Goal: Communication & Community: Answer question/provide support

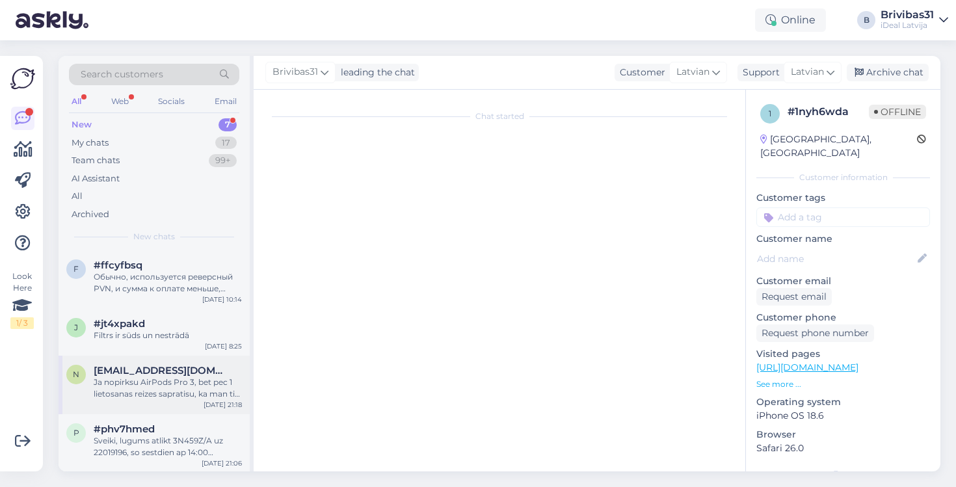
click at [132, 382] on div "Ja nopirksu AirPods Pro 3, bet pec 1 lietosanas reizes sapratisu, ka man tie au…" at bounding box center [168, 387] width 148 height 23
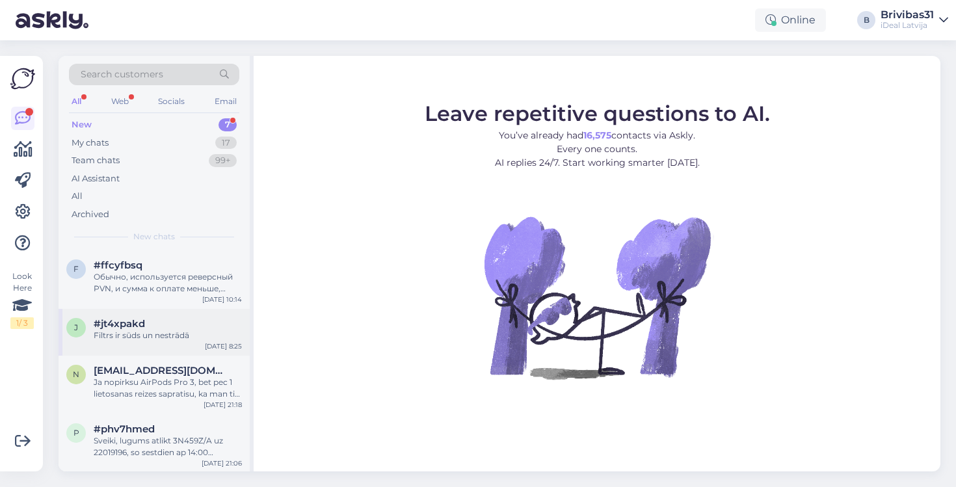
click at [159, 319] on div "#jt4xpakd" at bounding box center [168, 324] width 148 height 12
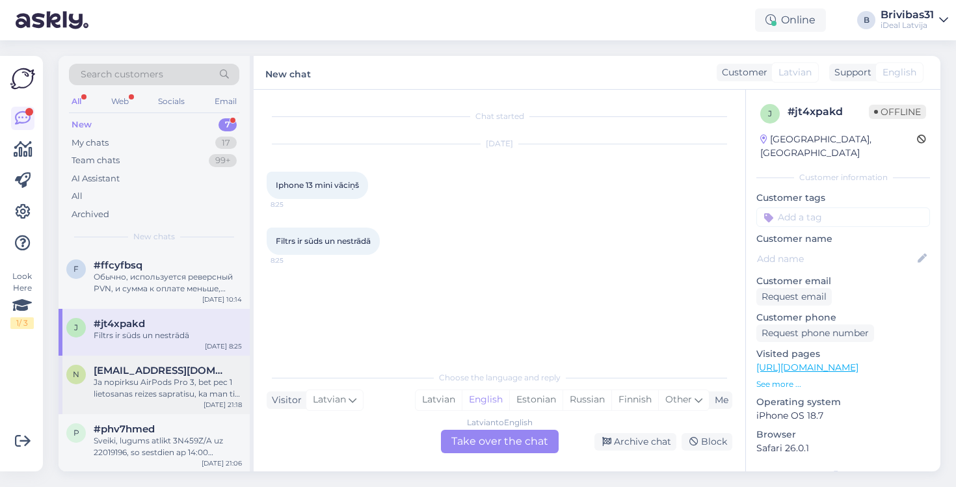
click at [150, 396] on div "Ja nopirksu AirPods Pro 3, bet pec 1 lietosanas reizes sapratisu, ka man tie au…" at bounding box center [168, 387] width 148 height 23
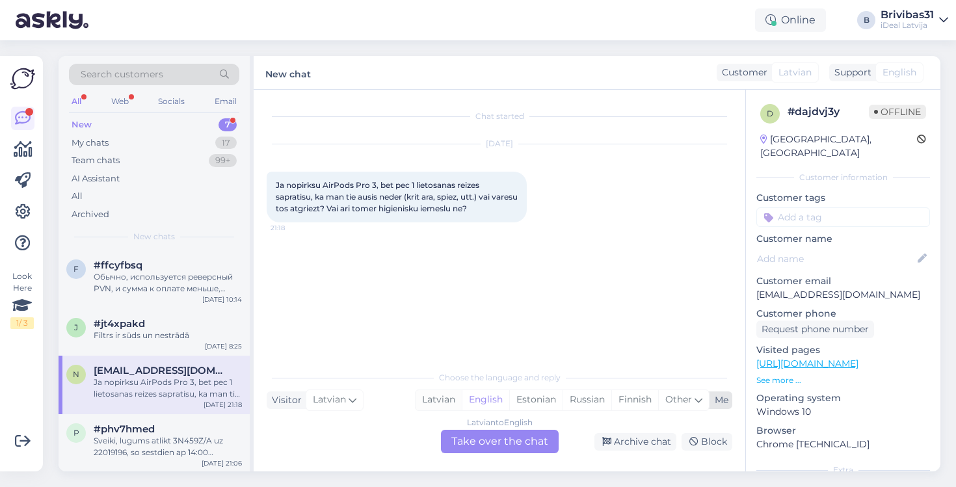
click at [438, 397] on div "Latvian" at bounding box center [438, 400] width 46 height 20
click at [495, 440] on div "Latvian to Latvian Take over the chat" at bounding box center [500, 441] width 118 height 23
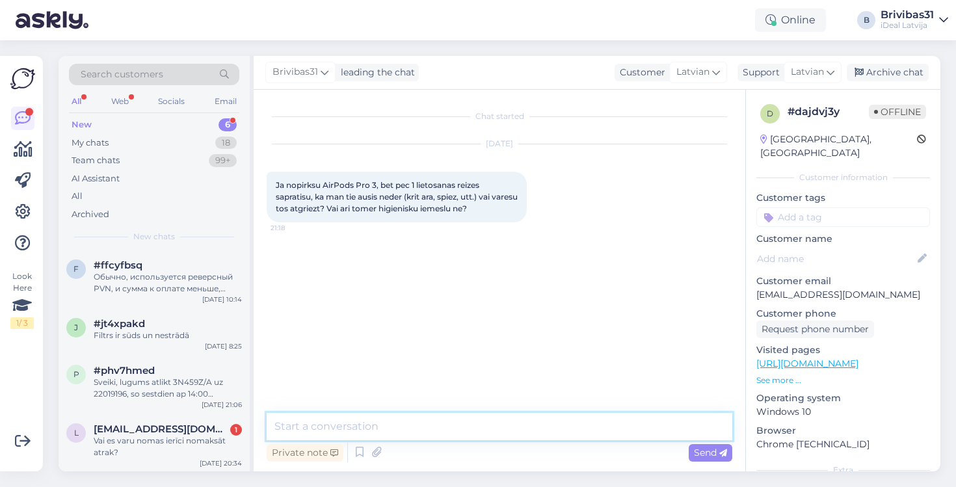
click at [457, 429] on textarea at bounding box center [500, 426] width 466 height 27
type textarea "Labdien! Austiņas nav iespējams atgriezt higēnisku iemeslu dēļ"
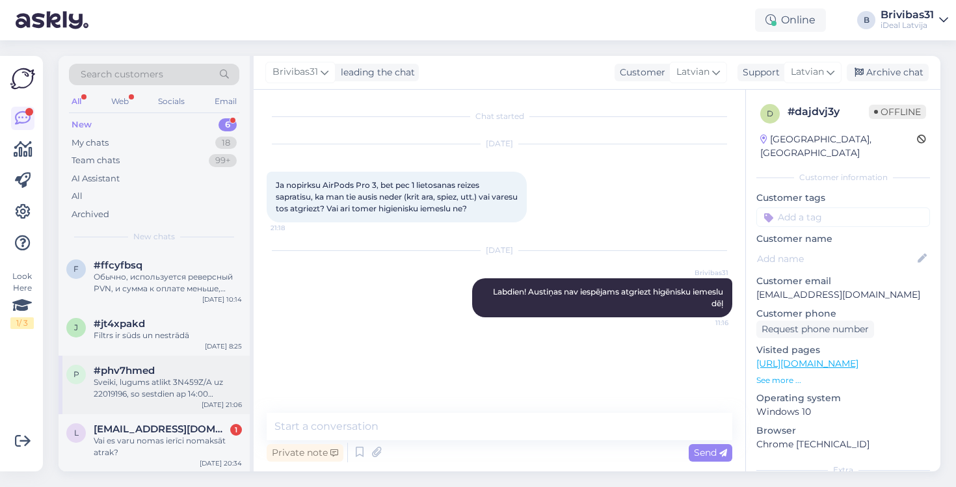
click at [179, 391] on div "Sveiki, lugums atlikt 3N459Z/A uz 22019196, so sestdien ap 14:00 iegadasos. Pal…" at bounding box center [168, 387] width 148 height 23
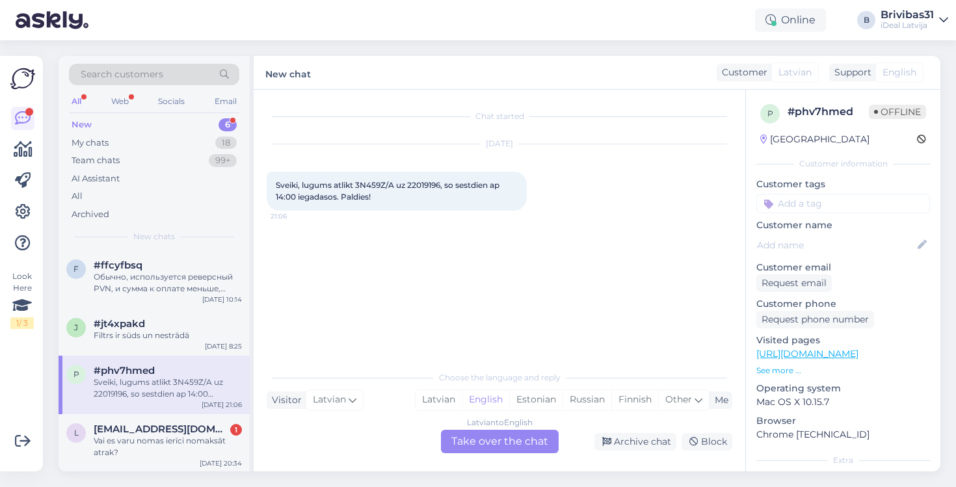
click at [159, 118] on div "New 6" at bounding box center [154, 125] width 170 height 18
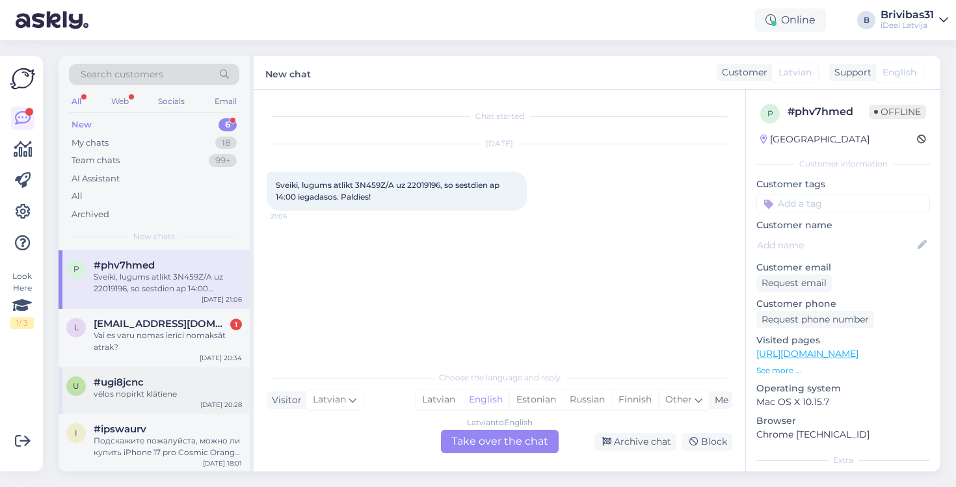
scroll to position [105, 0]
click at [166, 397] on div "vēlos nopirkt klātiene" at bounding box center [168, 395] width 148 height 12
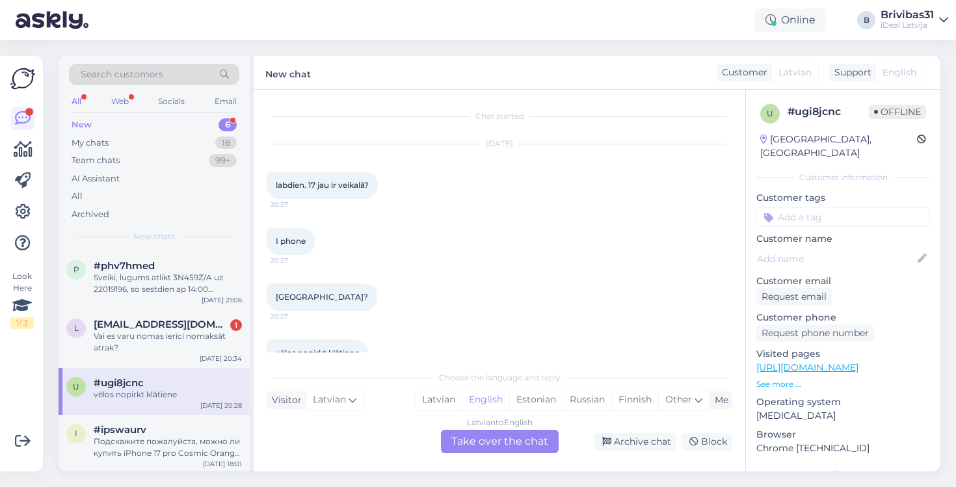
scroll to position [29, 0]
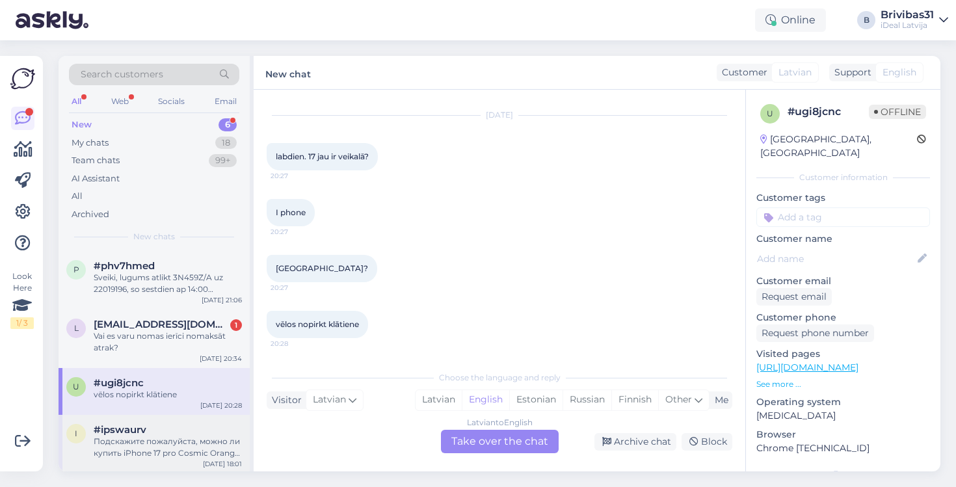
click at [165, 432] on div "#ipswaurv" at bounding box center [168, 430] width 148 height 12
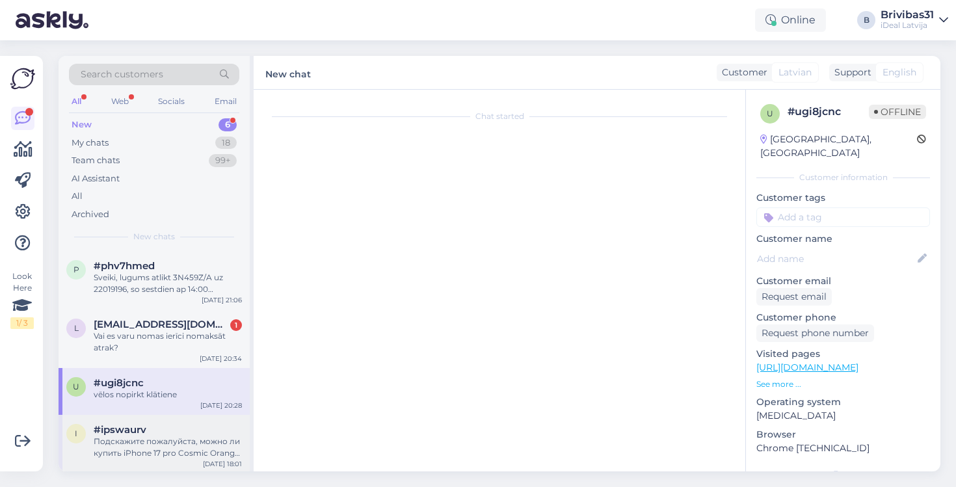
scroll to position [0, 0]
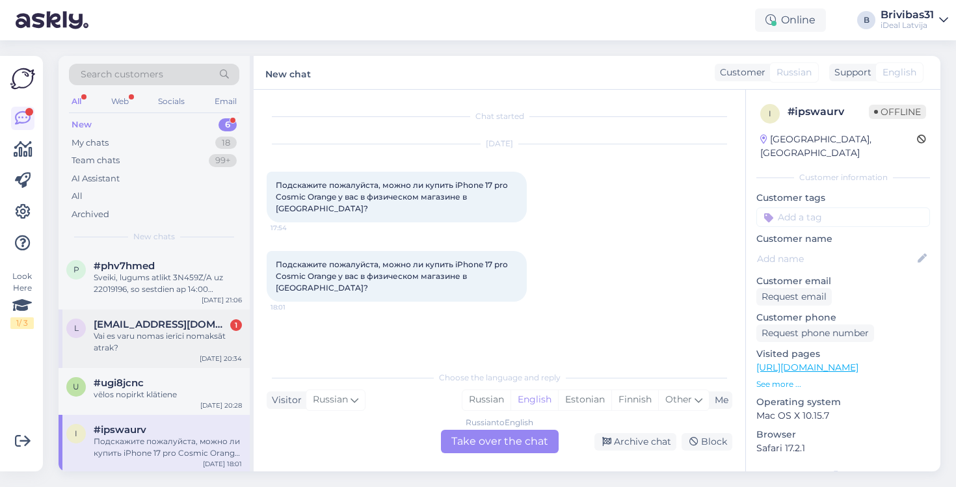
click at [161, 333] on div "Vai es varu nomas ierīci nomaksāt atrak?" at bounding box center [168, 341] width 148 height 23
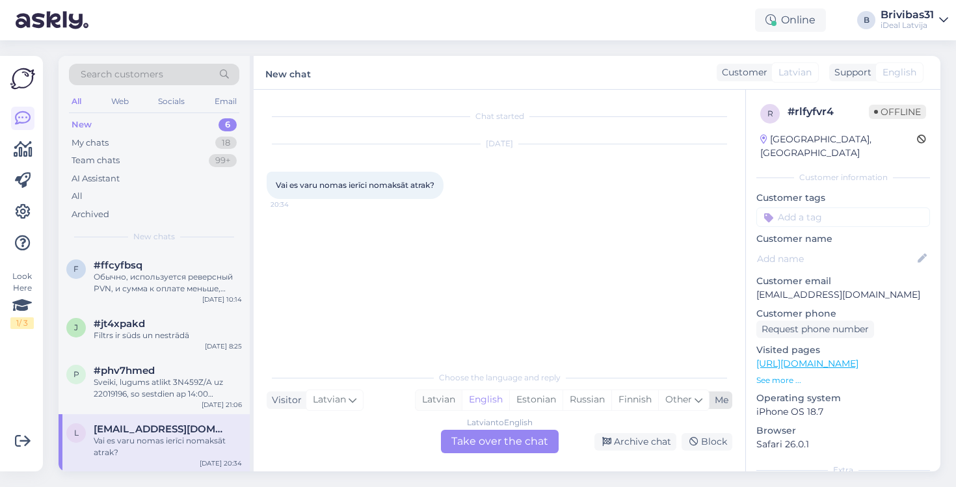
click at [432, 404] on div "Latvian" at bounding box center [438, 400] width 46 height 20
click at [495, 447] on div "Latvian to Latvian Take over the chat" at bounding box center [500, 441] width 118 height 23
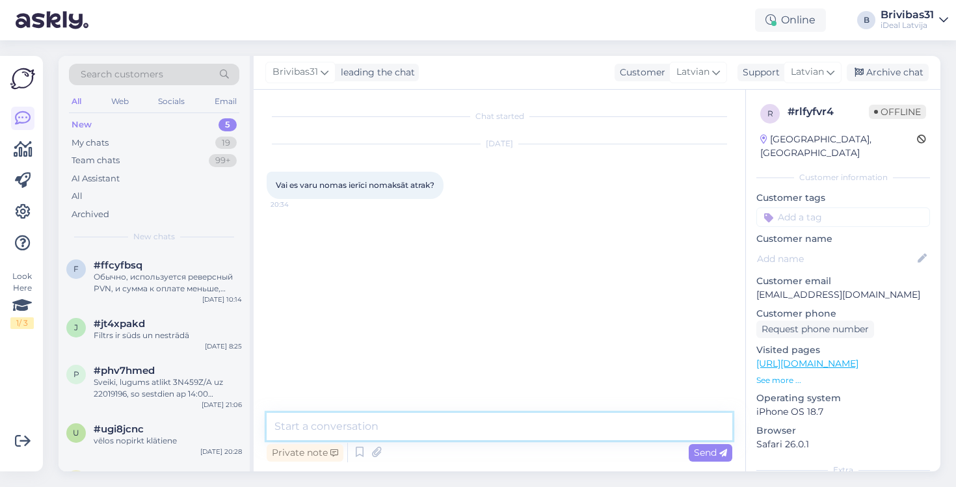
click at [460, 426] on textarea at bounding box center [500, 426] width 466 height 27
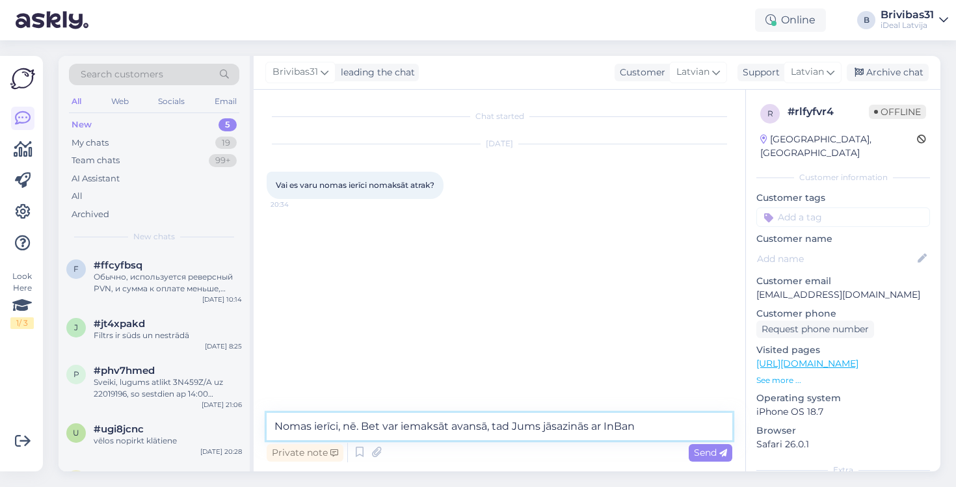
type textarea "Nomas ierīci, nē. Bet var iemaksāt avansā, tad Jums jāsazinās ar InBank"
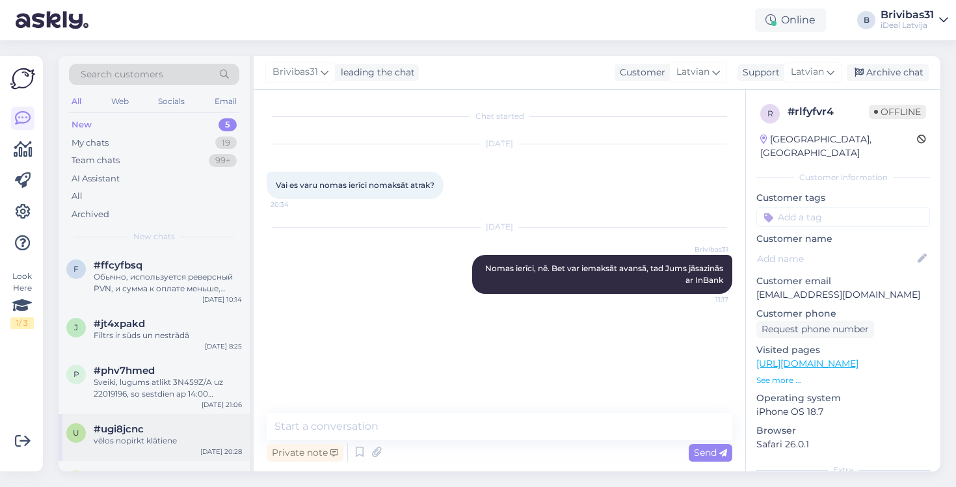
click at [158, 423] on div "#ugi8jcnc" at bounding box center [168, 429] width 148 height 12
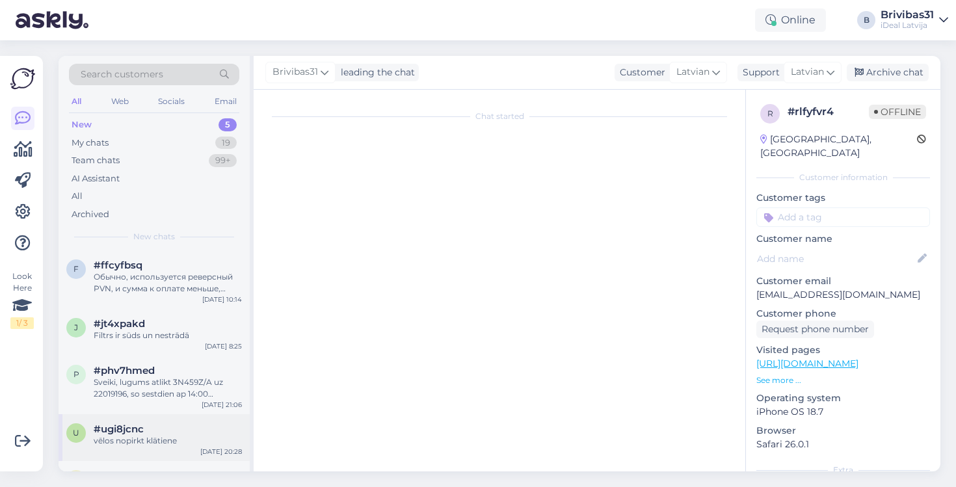
scroll to position [29, 0]
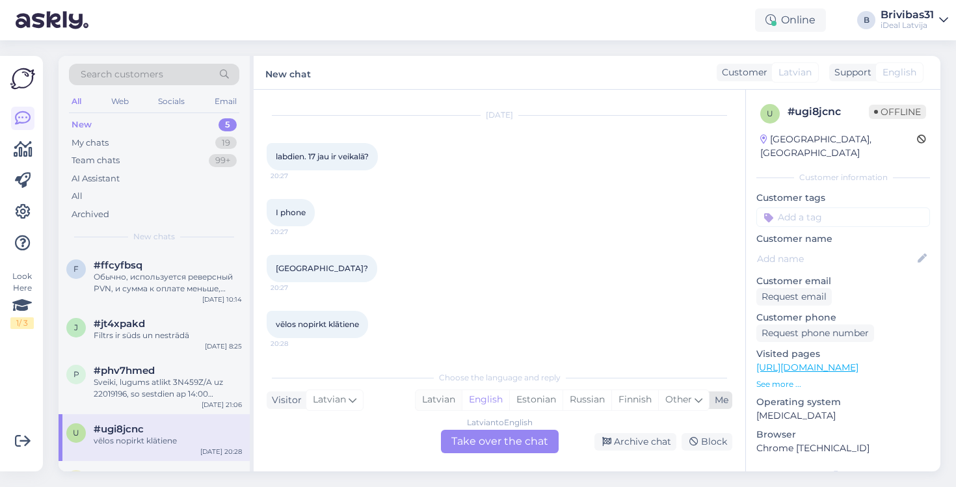
click at [435, 401] on div "Latvian" at bounding box center [438, 400] width 46 height 20
click at [484, 440] on div "Latvian to Latvian Take over the chat" at bounding box center [500, 441] width 118 height 23
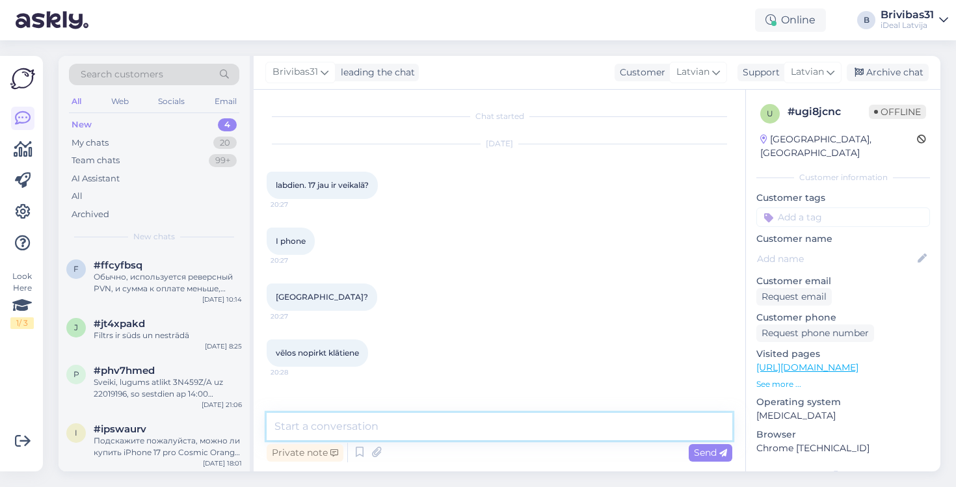
click at [462, 427] on textarea at bounding box center [500, 426] width 466 height 27
type textarea "Labdien! Vēl nav. Varam izveidot pasūtījumu"
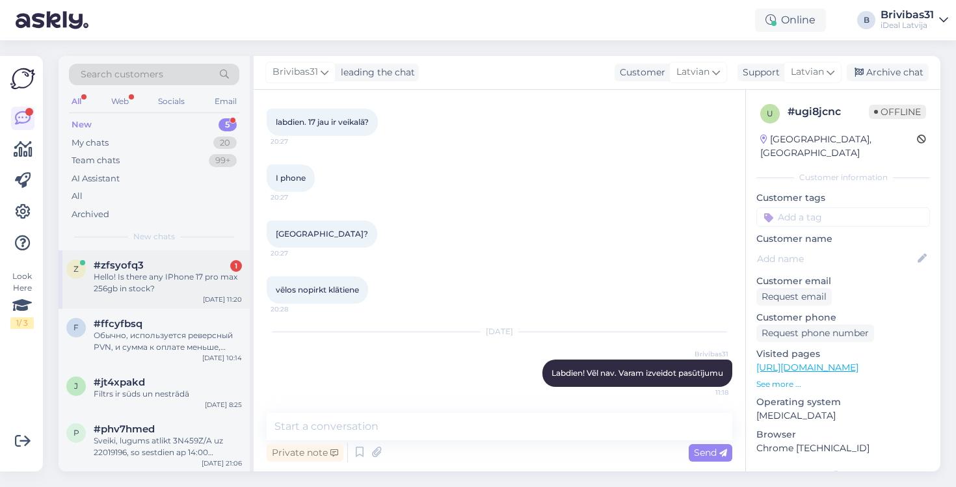
click at [178, 278] on div "Hello! Is there any IPhone 17 pro max 256gb in stock?" at bounding box center [168, 282] width 148 height 23
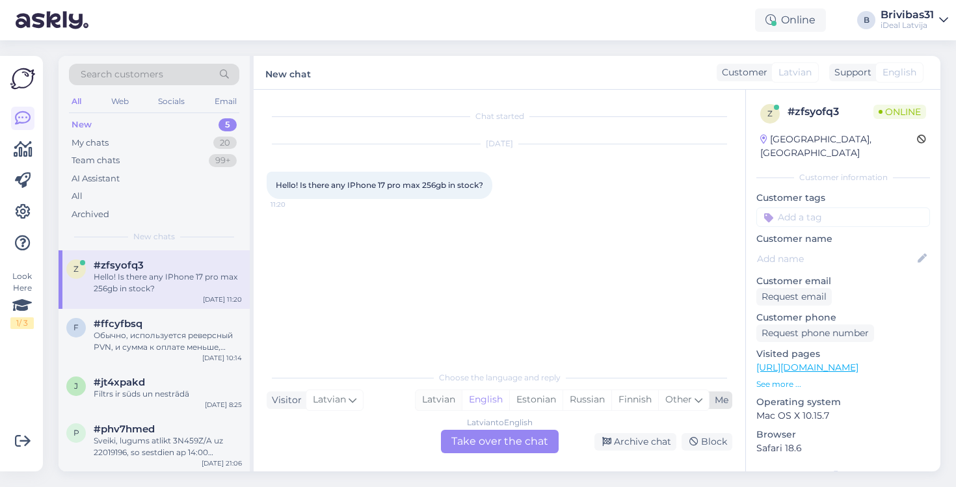
click at [443, 395] on div "Latvian" at bounding box center [438, 400] width 46 height 20
click at [492, 401] on div "English" at bounding box center [485, 400] width 47 height 20
click at [487, 440] on div "Latvian to English Take over the chat" at bounding box center [500, 441] width 118 height 23
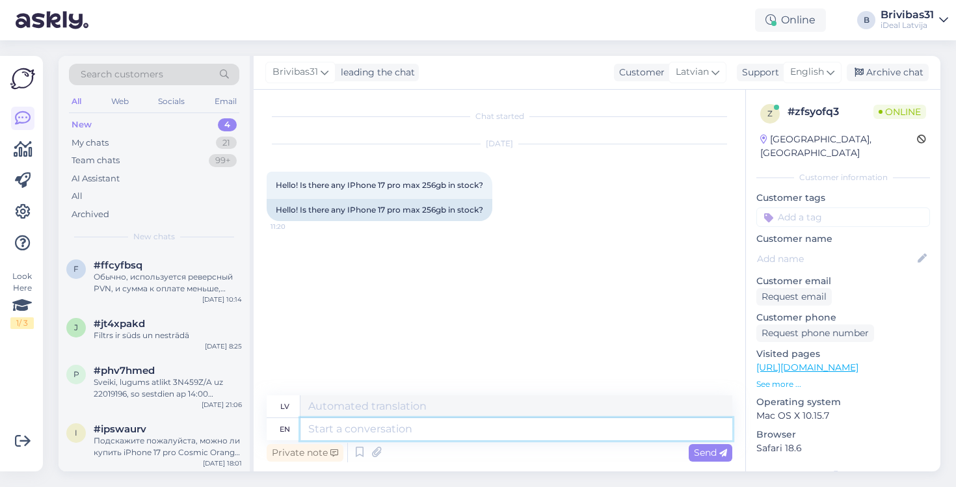
click at [471, 418] on textarea at bounding box center [516, 429] width 432 height 22
type textarea "Hello!"
type textarea "Sveiki!"
type textarea "Hello! No"
type textarea "Sveiki! Nē"
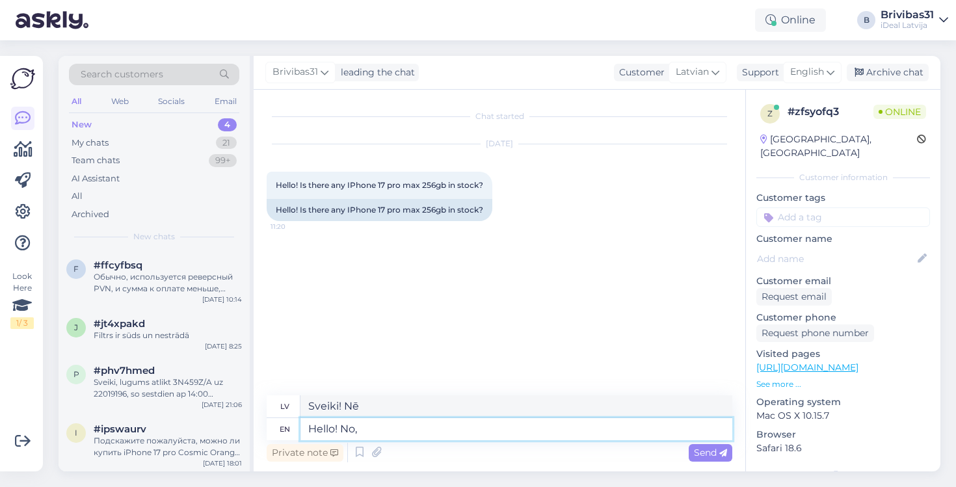
type textarea "Hello! No,"
type textarea "Sveiki! [GEOGRAPHIC_DATA],"
type textarea "Hello! No, n"
type textarea "Sveiki! Nē"
type textarea "Hello! No, not"
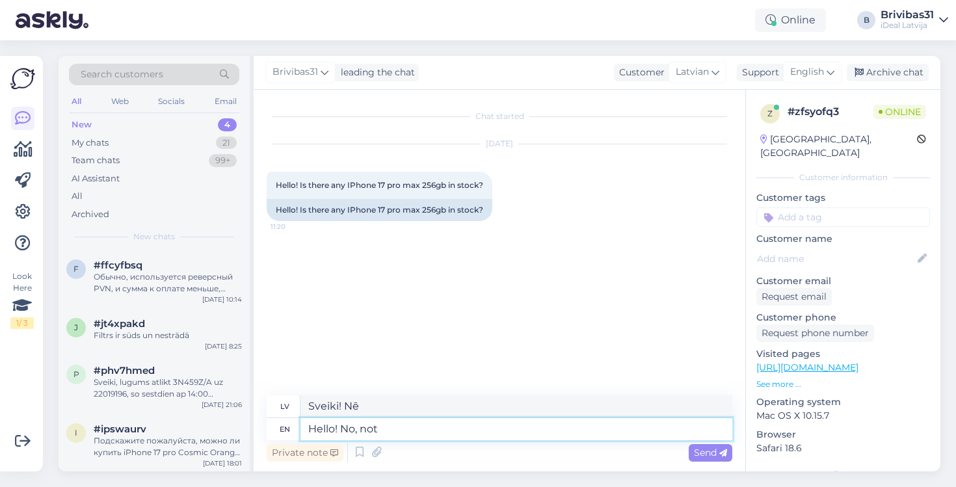
type textarea "Sveiki! Nē, nē"
type textarea "Hello! No, not yet"
type textarea "Sveiki! Nē, vēl ne"
type textarea "Hello! No, not yet"
click at [704, 453] on span "Send" at bounding box center [710, 453] width 33 height 12
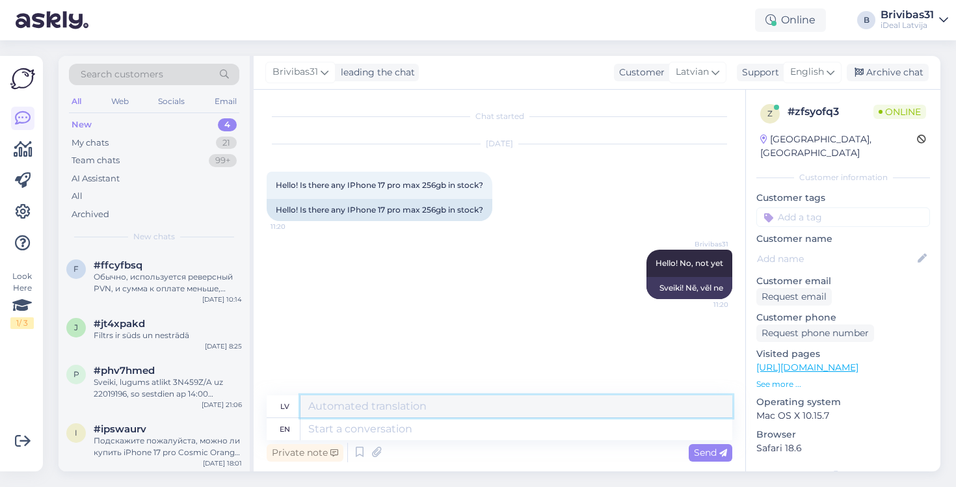
click at [412, 406] on textarea at bounding box center [516, 406] width 432 height 22
click at [435, 354] on div "Chat started [DATE] Hello! Is there any IPhone 17 pro max 256gb in stock? 11:20…" at bounding box center [505, 243] width 477 height 281
click at [700, 72] on span "Latvian" at bounding box center [692, 72] width 33 height 14
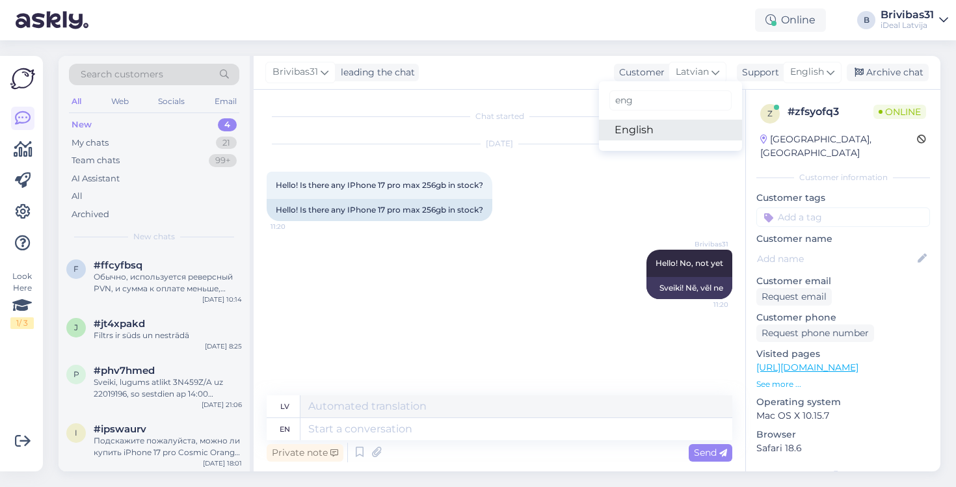
type input "eng"
click at [662, 136] on link "English" at bounding box center [670, 130] width 143 height 21
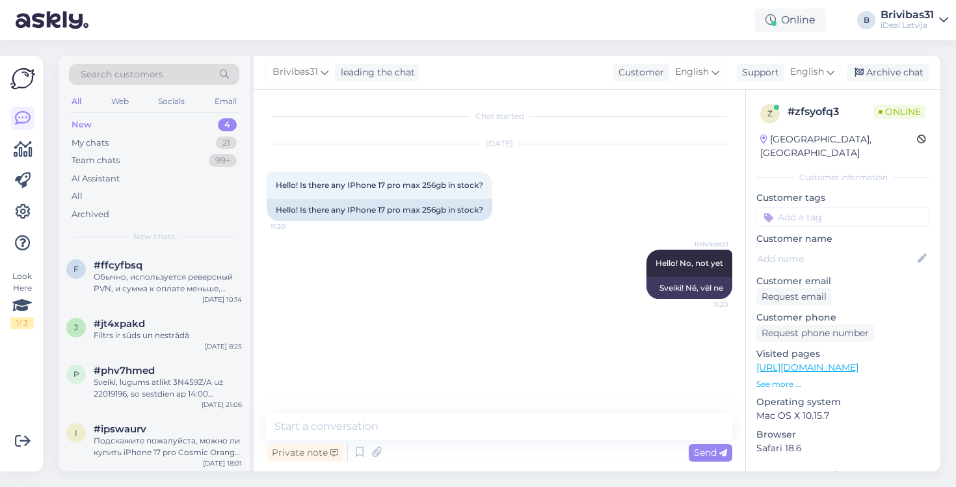
click at [530, 279] on div "Brivibas31 Hello! No, not yet 11:20 Sveiki! Nē, vēl ne" at bounding box center [500, 274] width 466 height 78
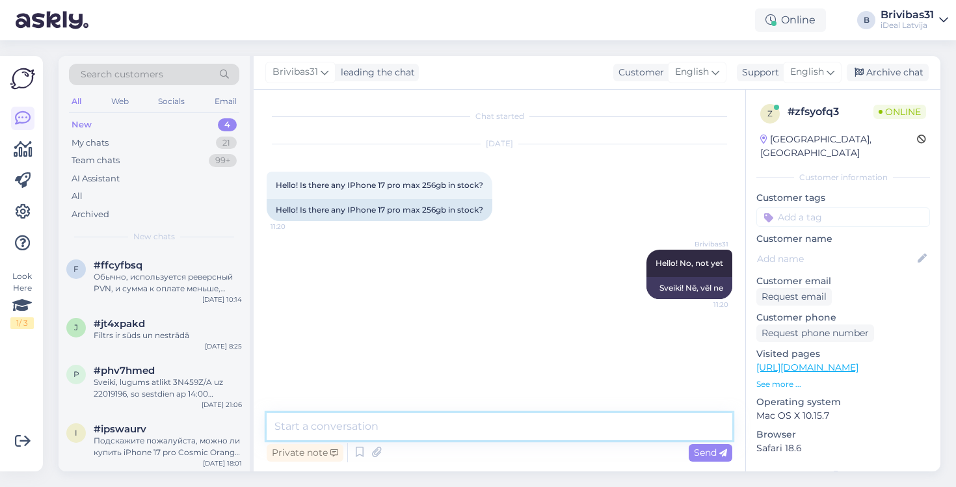
click at [381, 419] on textarea at bounding box center [500, 426] width 466 height 27
type textarea "Varam Jums veikt pasūtījumu un līdz, ko pienāk zvanam Jums"
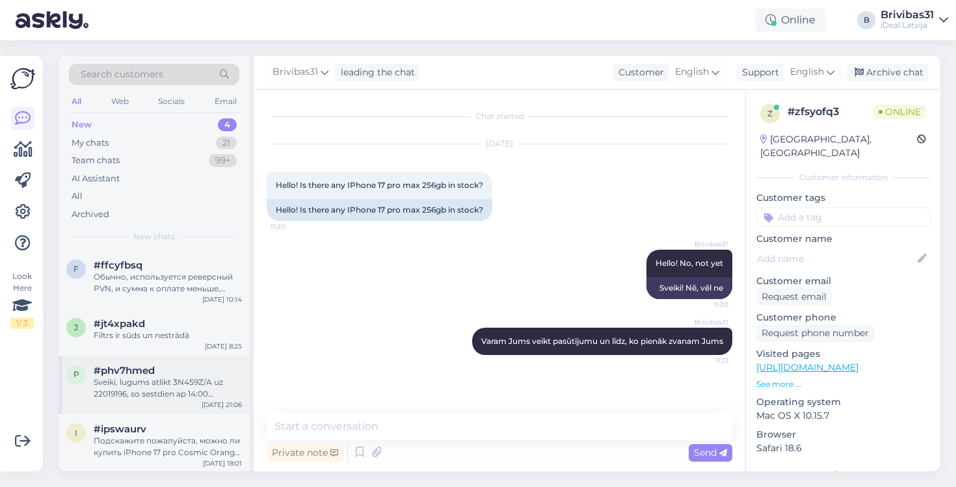
click at [160, 386] on div "Sveiki, lugums atlikt 3N459Z/A uz 22019196, so sestdien ap 14:00 iegadasos. Pal…" at bounding box center [168, 387] width 148 height 23
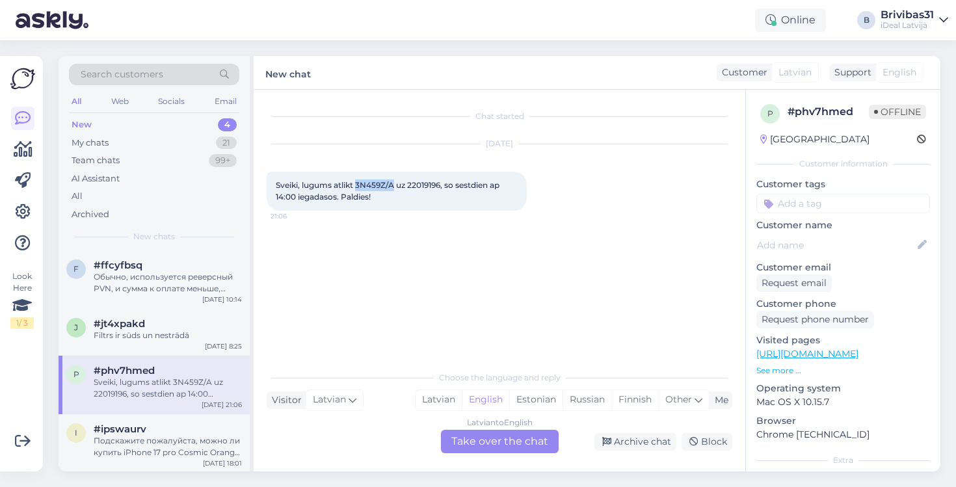
drag, startPoint x: 359, startPoint y: 185, endPoint x: 394, endPoint y: 187, distance: 35.2
click at [394, 187] on span "Sveiki, lugums atlikt 3N459Z/A uz 22019196, so sestdien ap 14:00 iegadasos. Pal…" at bounding box center [389, 190] width 226 height 21
copy span "3N459Z/A"
click at [439, 243] on div "Chat started [DATE] Sveiki, lugums atlikt 3N459Z/A uz 22019196, so sestdien ap …" at bounding box center [505, 228] width 477 height 250
click at [158, 332] on div "Filtrs ir sūds un nestrādā" at bounding box center [168, 336] width 148 height 12
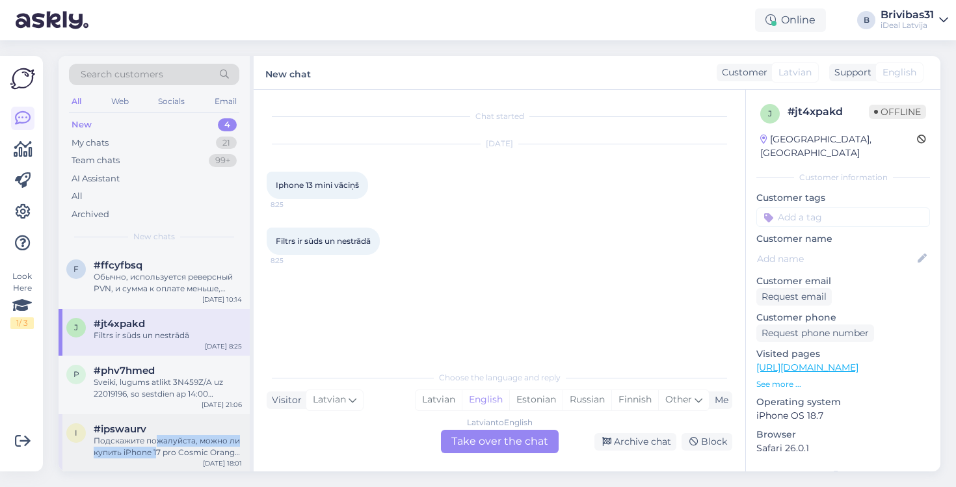
click at [157, 443] on div "Подскажите пожалуйста, можно ли купить iPhone 17 pro Cosmic Orange у вас в физи…" at bounding box center [168, 446] width 148 height 23
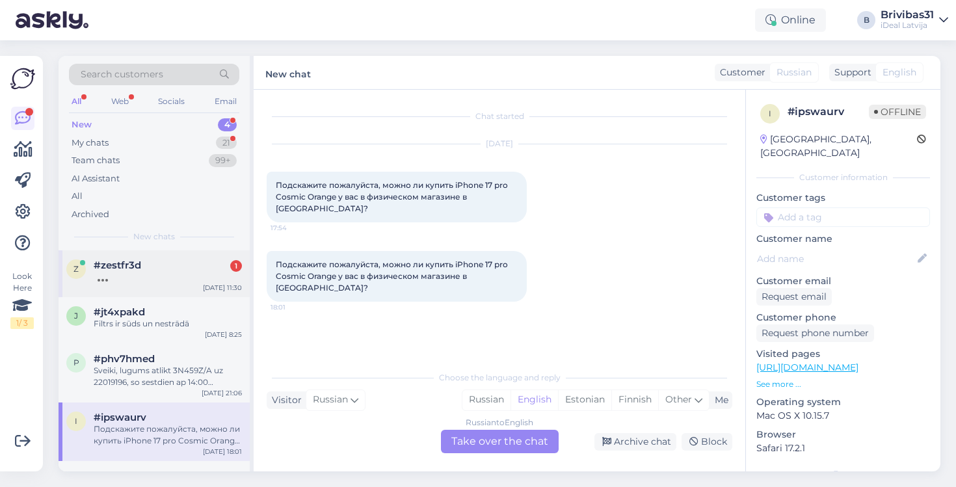
click at [157, 267] on div "#zestfr3d 1" at bounding box center [168, 265] width 148 height 12
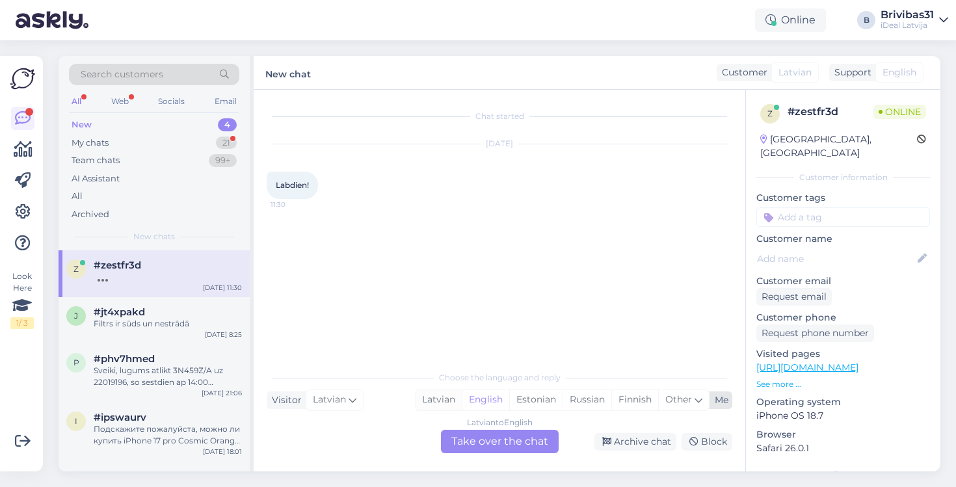
click at [440, 398] on div "Latvian" at bounding box center [438, 400] width 46 height 20
click at [477, 432] on div "Latvian to Latvian Take over the chat" at bounding box center [500, 441] width 118 height 23
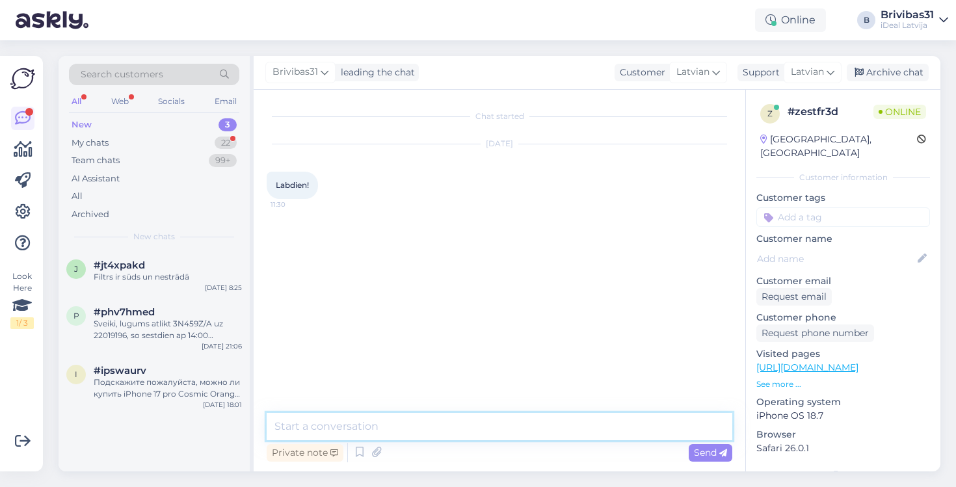
click at [474, 426] on textarea at bounding box center [500, 426] width 466 height 27
type textarea "Labdien!"
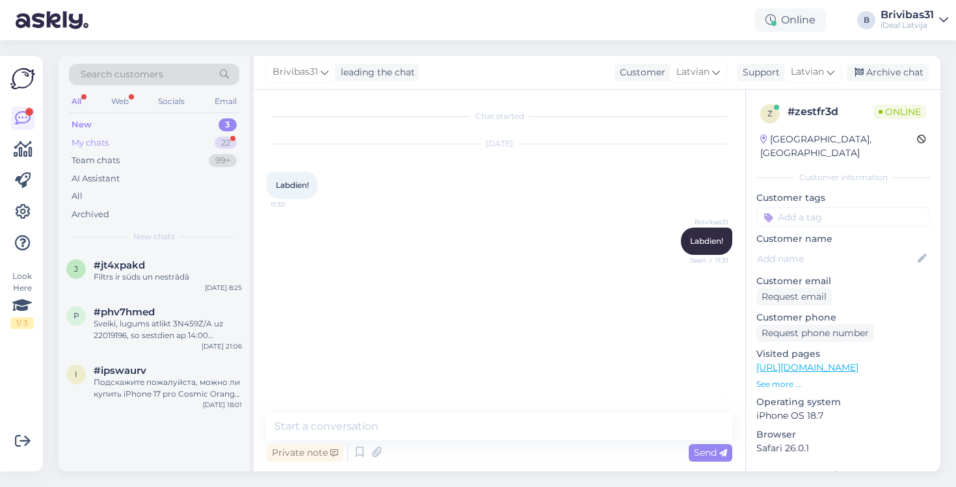
click at [183, 137] on div "My chats 22" at bounding box center [154, 143] width 170 height 18
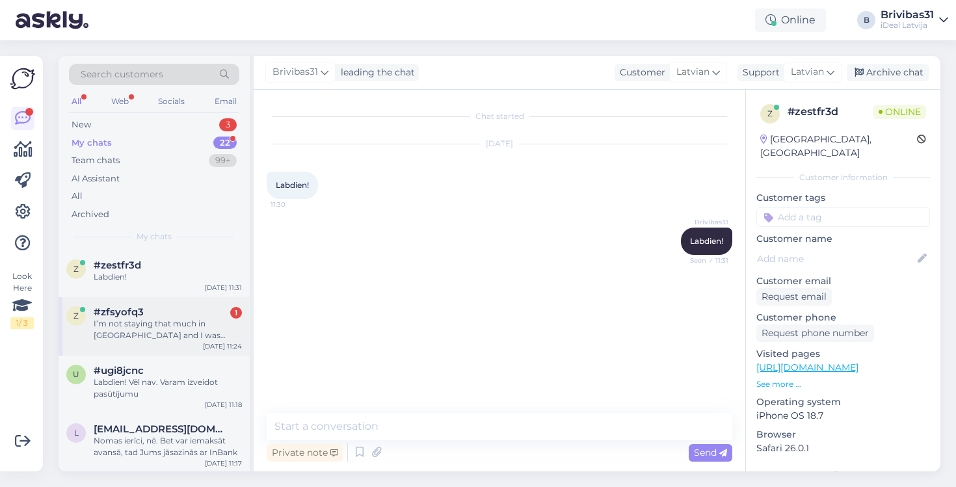
click at [187, 323] on div "I’m not staying that much in [GEOGRAPHIC_DATA] and I was curious if it is in an…" at bounding box center [168, 329] width 148 height 23
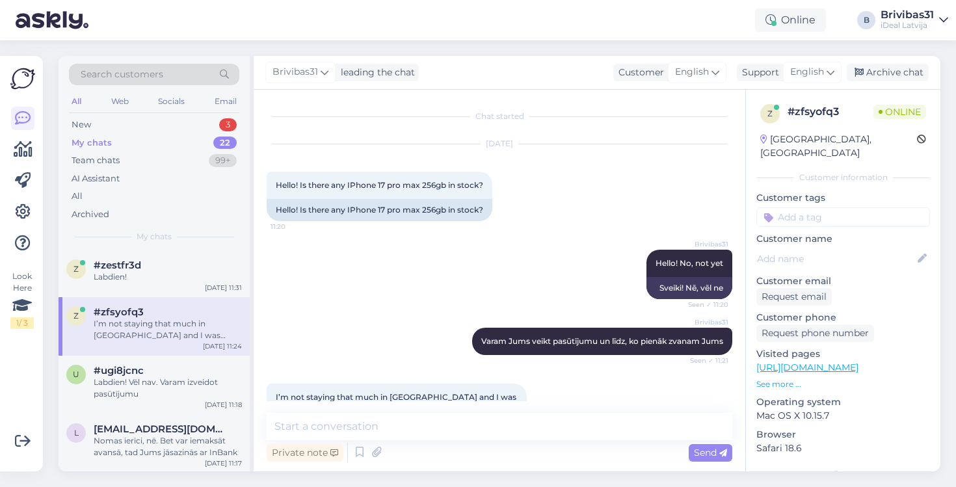
scroll to position [47, 0]
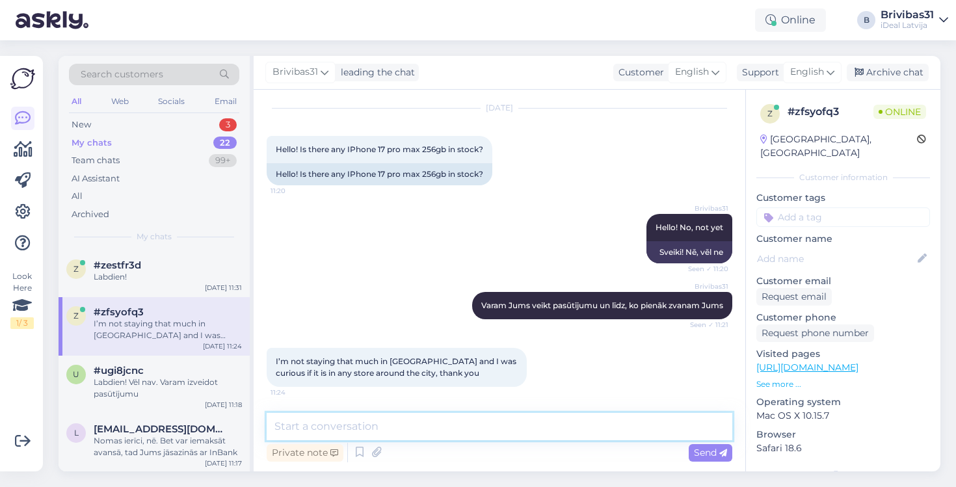
click at [419, 418] on textarea at bounding box center [500, 426] width 466 height 27
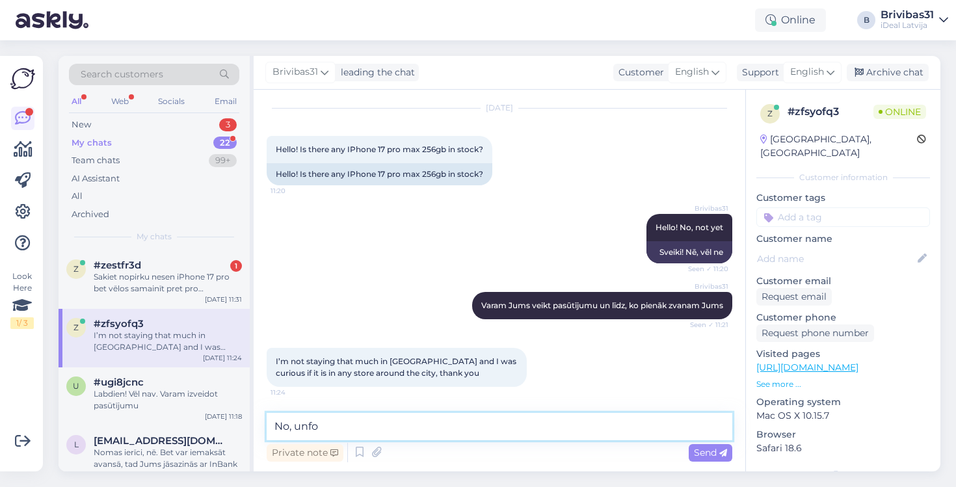
type textarea "No, unfortunately"
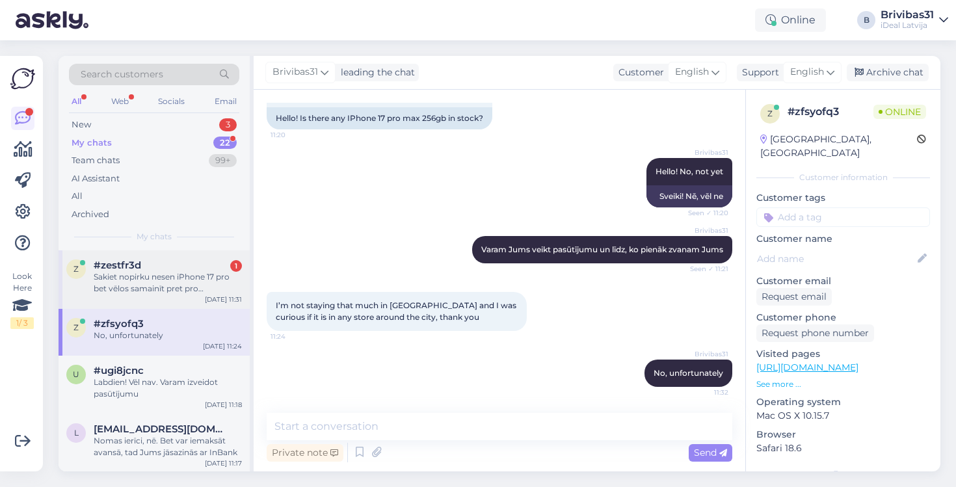
click at [183, 251] on div "z #zestfr3d 1 Sakiet nopirku nesen iPhone 17 pro bet vēlos samainīt pret pro ma…" at bounding box center [154, 279] width 191 height 59
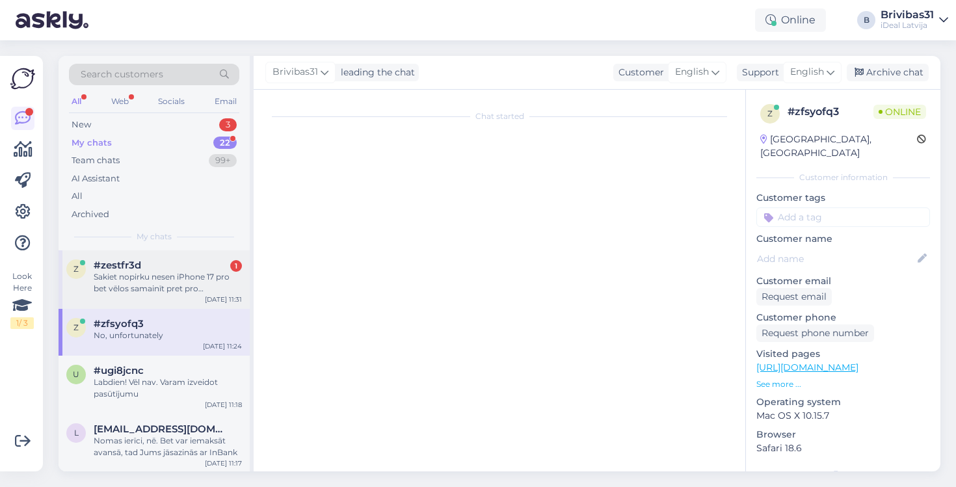
scroll to position [0, 0]
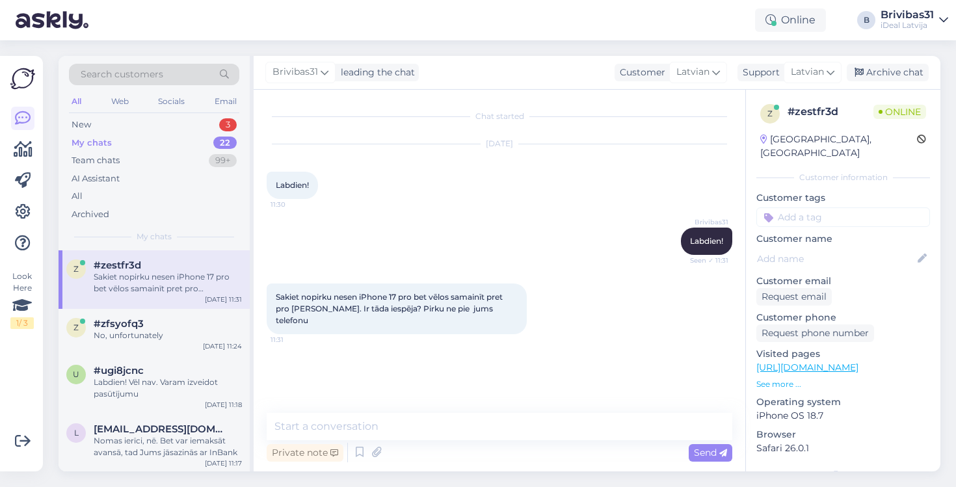
click at [438, 289] on div "Sakiet nopirku nesen iPhone 17 pro bet vēlos samainīt pret pro [PERSON_NAME]. I…" at bounding box center [397, 308] width 260 height 51
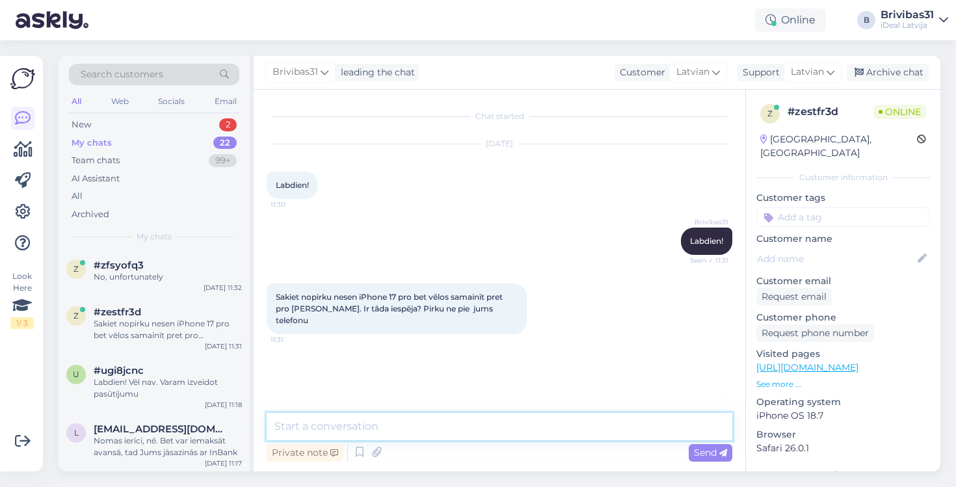
click at [345, 425] on textarea at bounding box center [500, 426] width 466 height 27
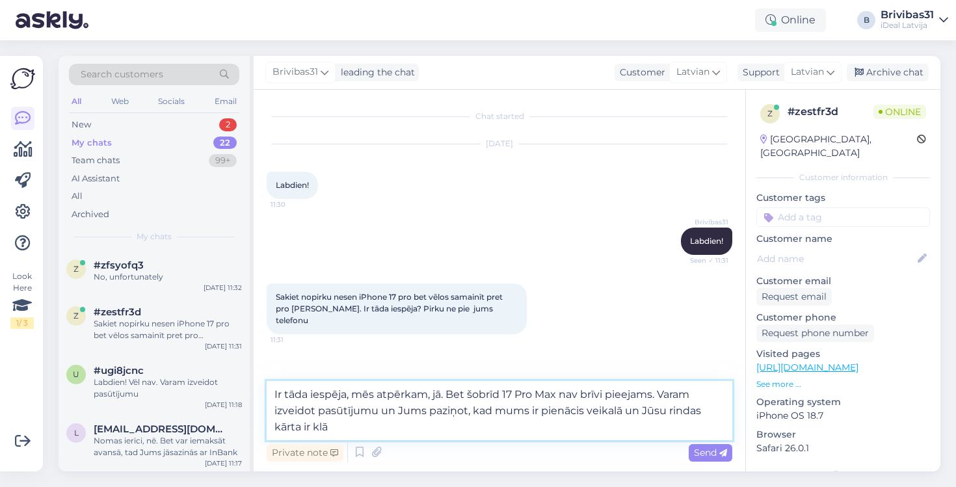
type textarea "Ir tāda iespēja, mēs atpērkam, jā. Bet šobrīd 17 Pro Max nav brīvi pieejams. Va…"
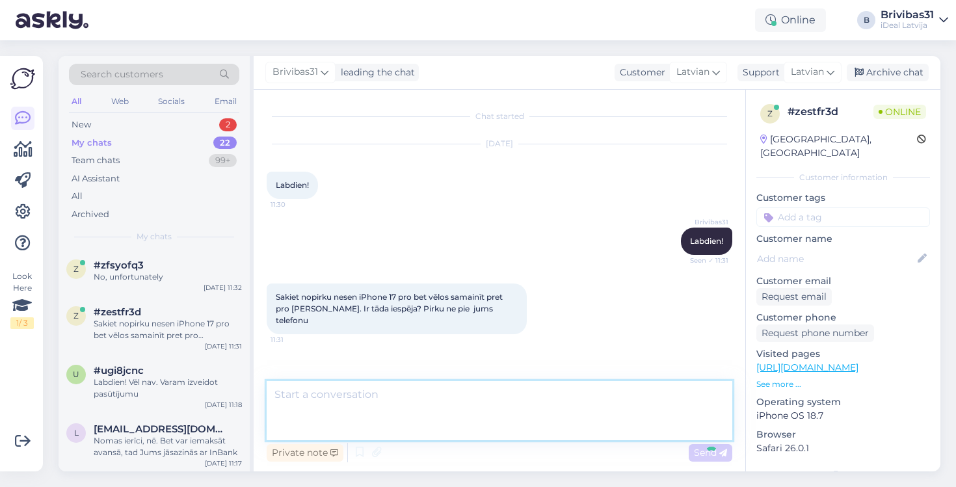
scroll to position [15, 0]
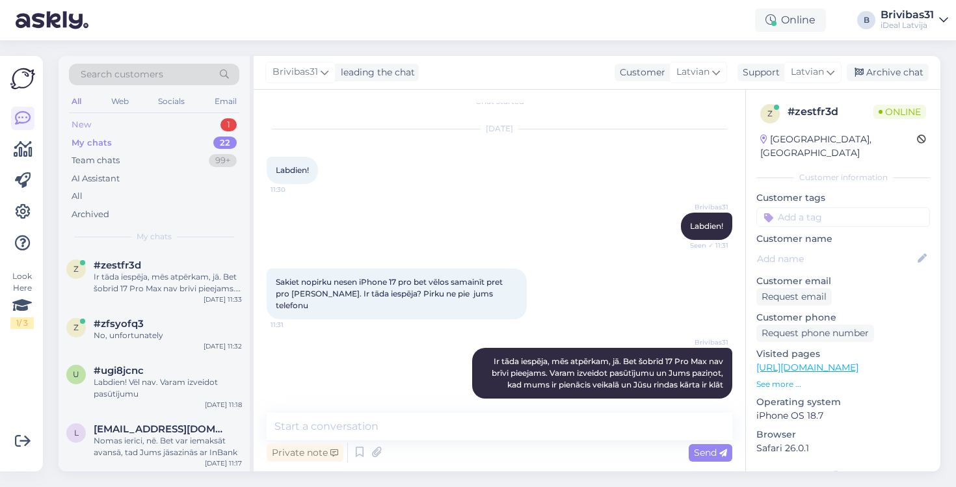
click at [145, 126] on div "New 1" at bounding box center [154, 125] width 170 height 18
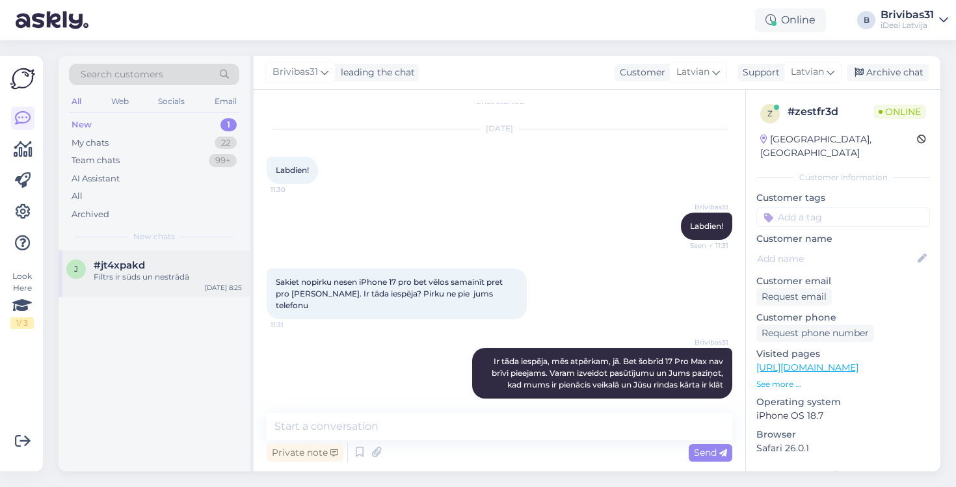
click at [163, 267] on div "#jt4xpakd" at bounding box center [168, 265] width 148 height 12
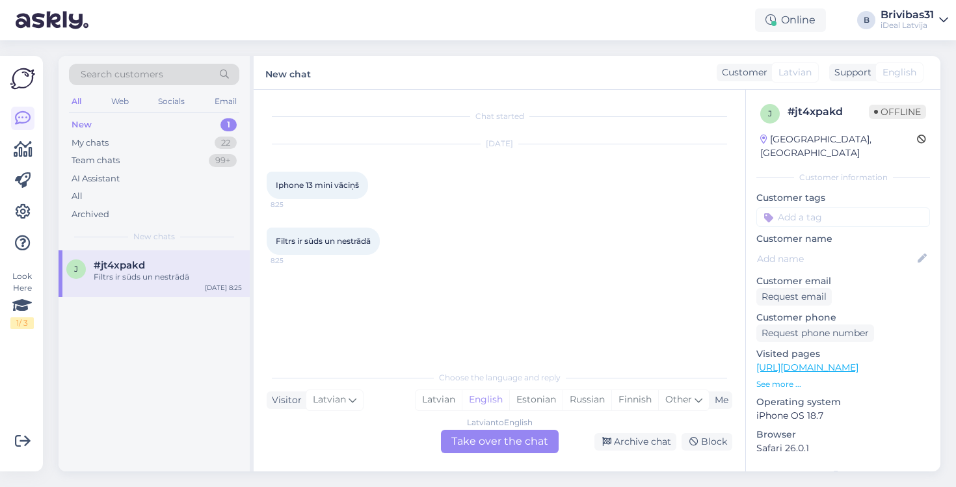
scroll to position [0, 0]
click at [178, 140] on div "My chats 22" at bounding box center [154, 143] width 170 height 18
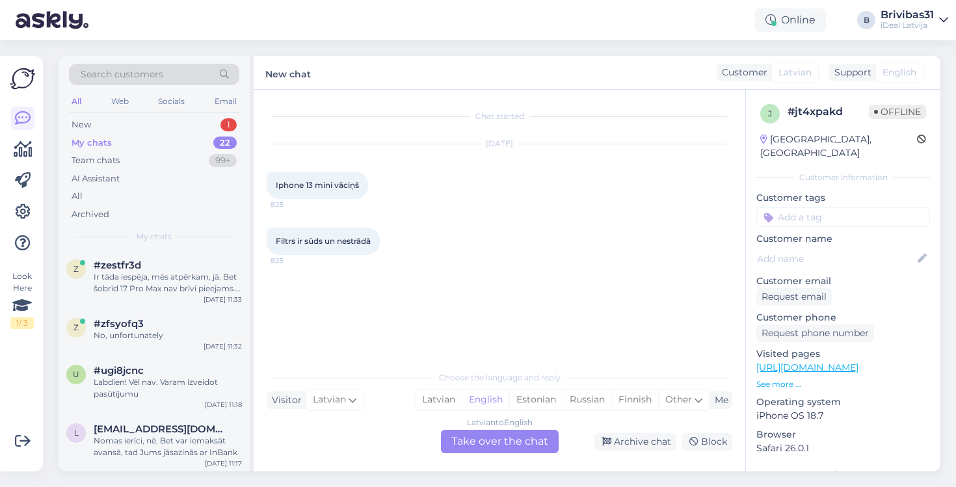
click at [394, 336] on div "Chat started [DATE] Iphone 13 mini vāciņš 8:25 Filtrs ir sūds un nestrādā 8:25" at bounding box center [505, 228] width 477 height 250
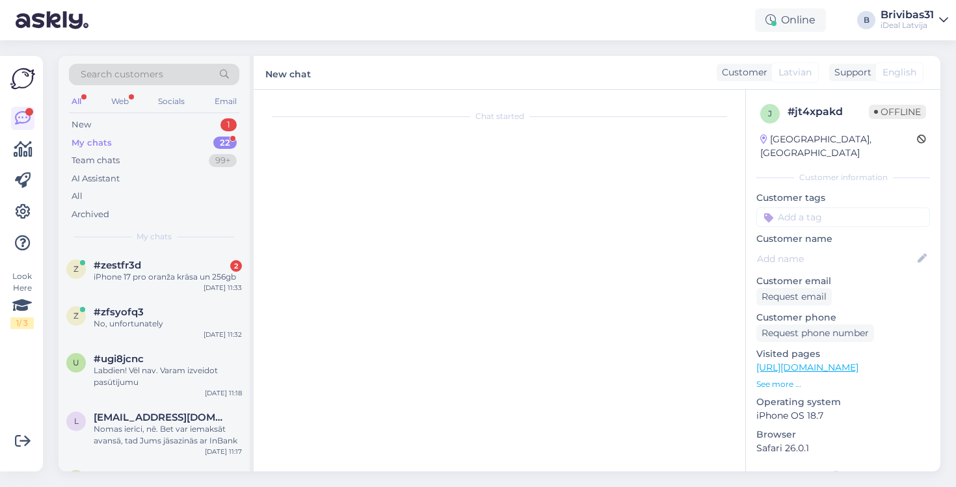
scroll to position [127, 0]
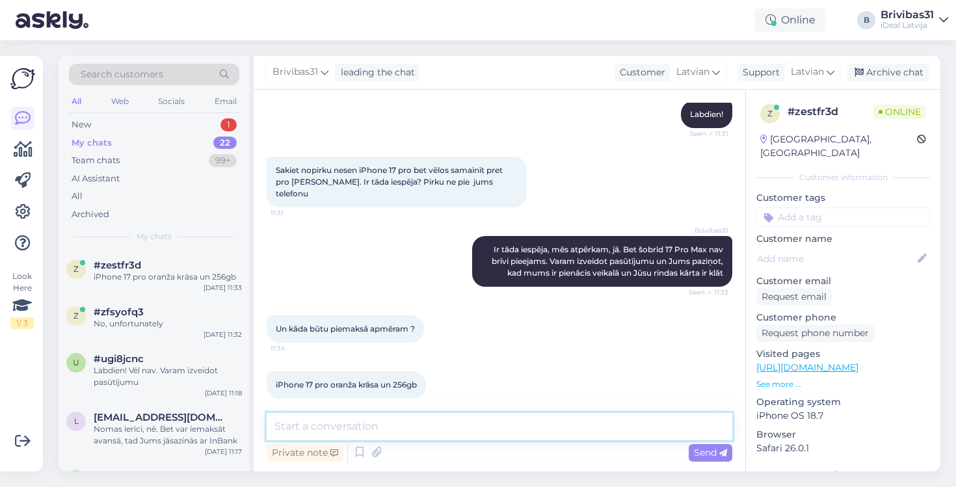
click at [401, 421] on textarea at bounding box center [500, 426] width 466 height 27
paste textarea "[URL][DOMAIN_NAME]"
type textarea "[URL][DOMAIN_NAME]"
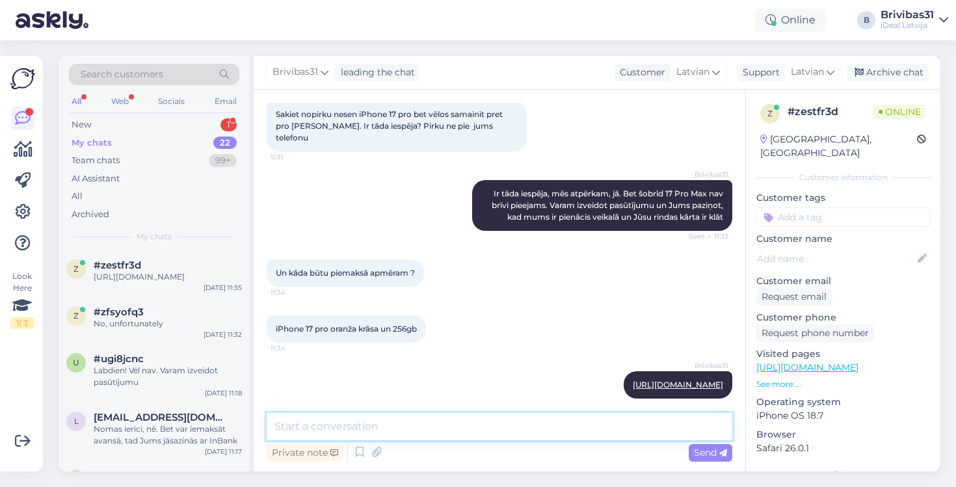
scroll to position [0, 0]
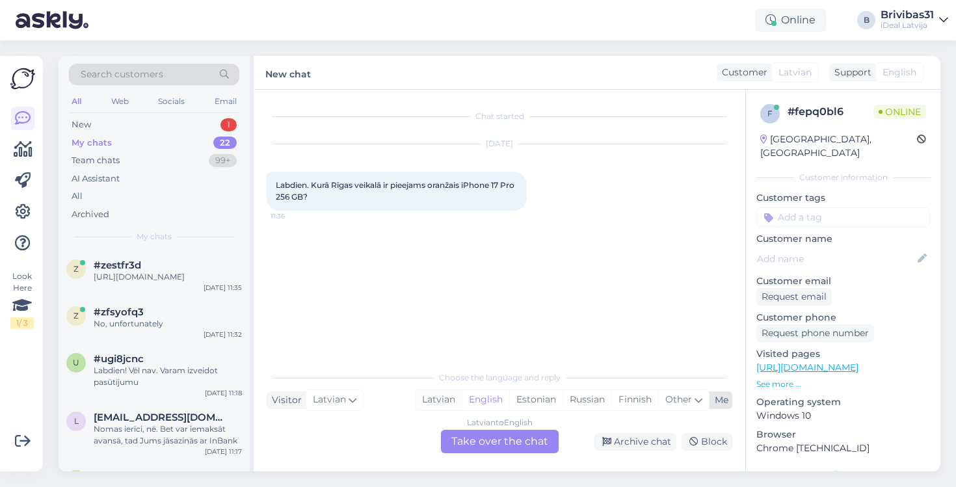
click at [443, 398] on div "Latvian" at bounding box center [438, 400] width 46 height 20
click at [468, 447] on div "Latvian to Latvian Take over the chat" at bounding box center [500, 441] width 118 height 23
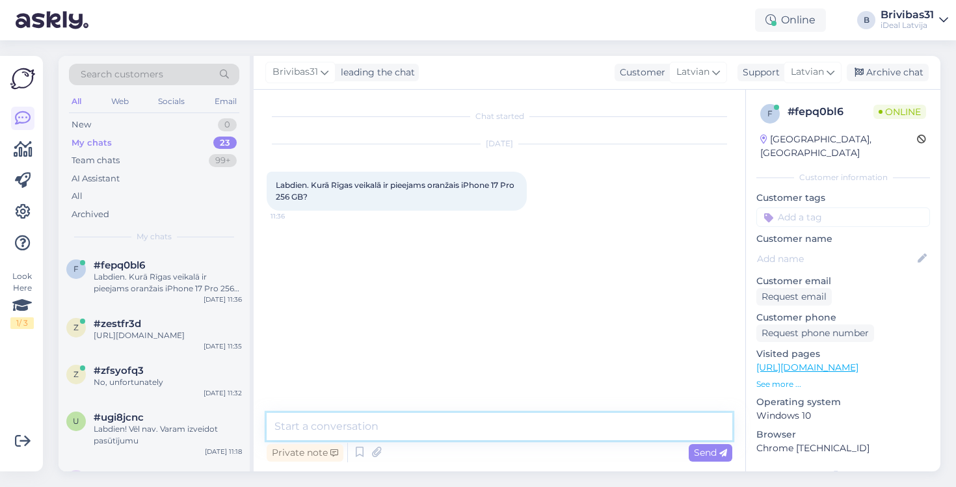
click at [451, 430] on textarea at bounding box center [500, 426] width 466 height 27
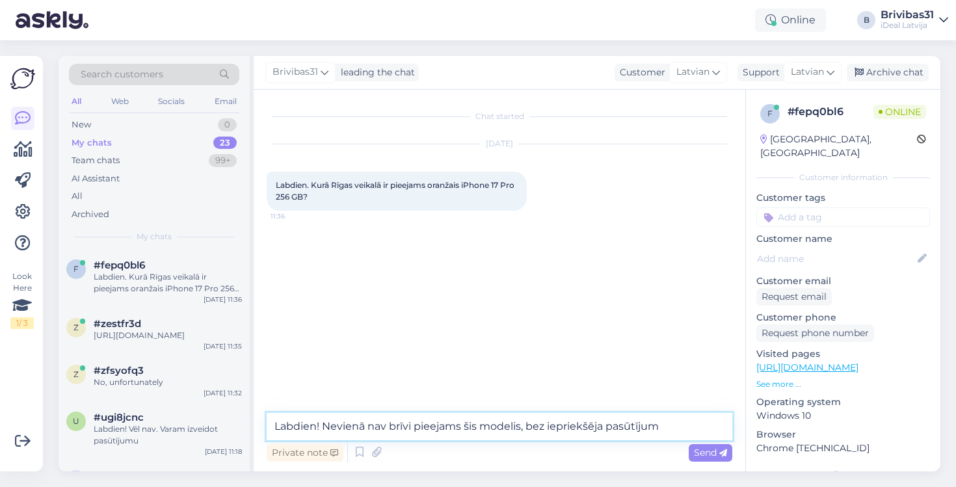
type textarea "Labdien! Nevienā nav brīvi pieejams šis modelis, bez iepriekšēja pasūtījuma"
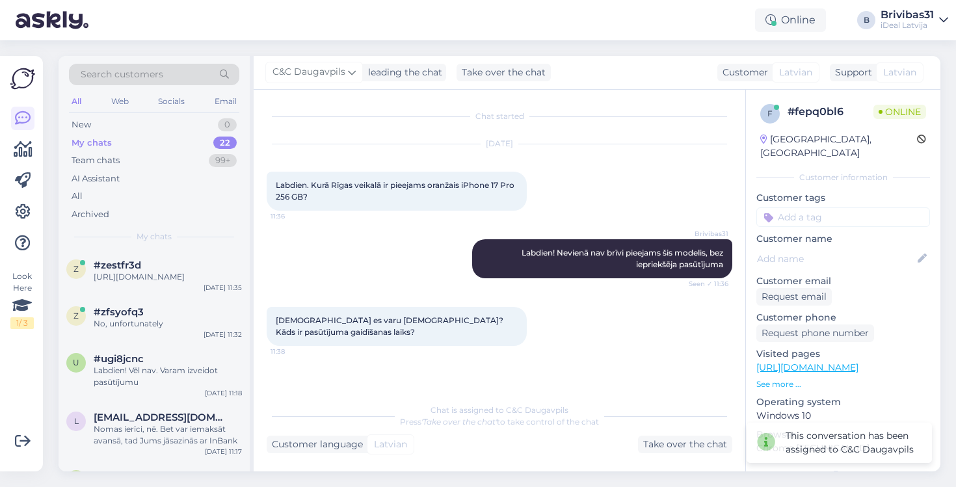
click at [427, 371] on div "Chat started [DATE] Labdien. Kurā Rīgas veikalā ir pieejams oranžais iPhone 17 …" at bounding box center [505, 244] width 477 height 282
click at [644, 440] on div "Take over the chat" at bounding box center [685, 445] width 94 height 18
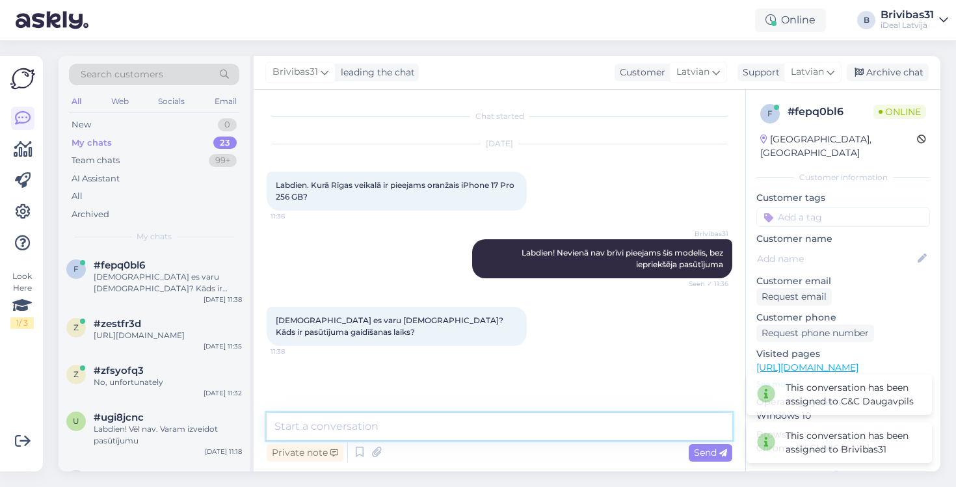
click at [473, 422] on textarea at bounding box center [500, 426] width 466 height 27
type textarea "Varu veikt p"
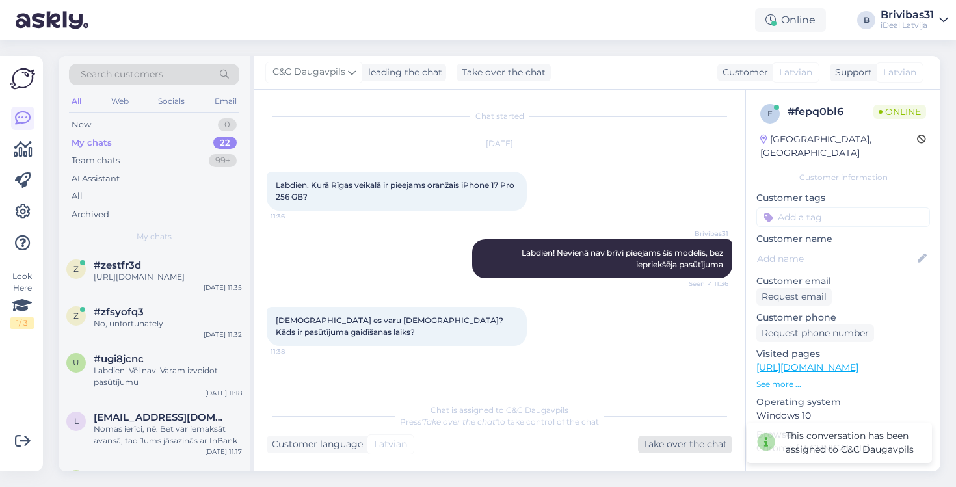
click at [678, 440] on div "Take over the chat" at bounding box center [685, 445] width 94 height 18
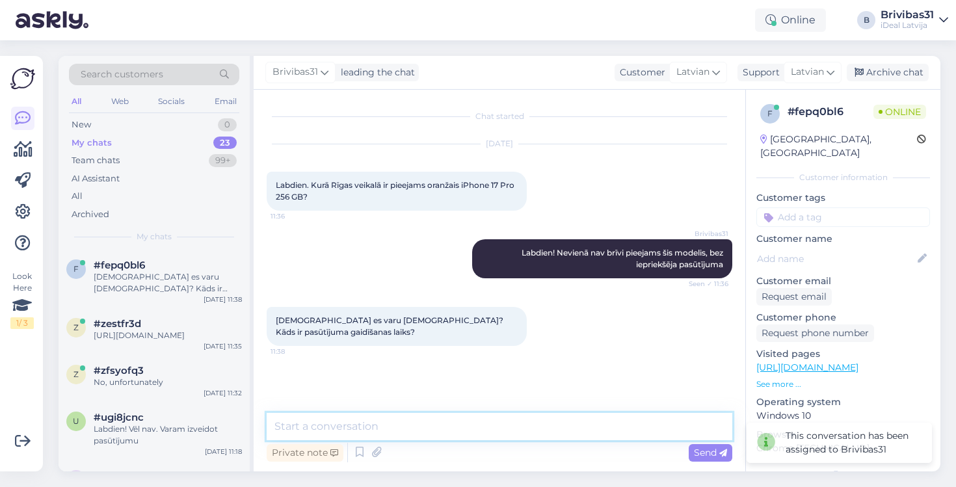
click at [522, 420] on textarea at bounding box center [500, 426] width 466 height 27
type textarea "Varu veikt pasūtījumu"
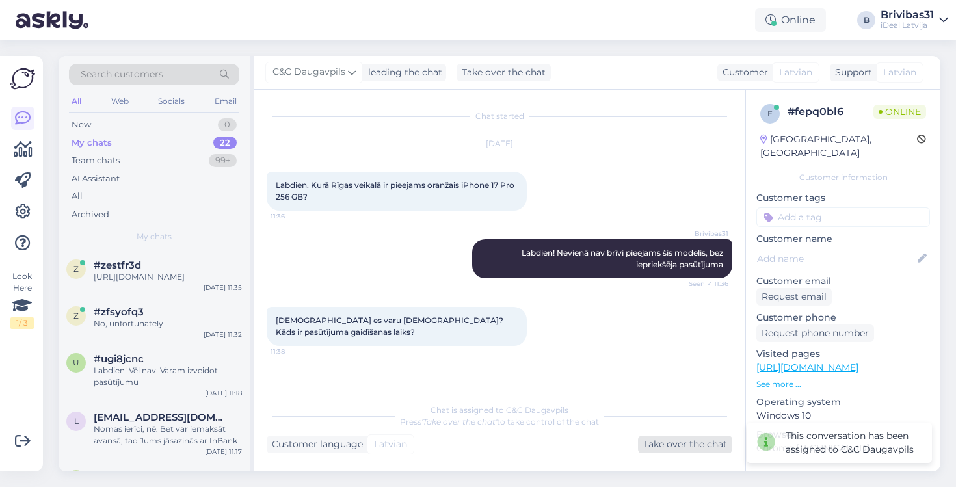
click at [668, 449] on div "Take over the chat" at bounding box center [685, 445] width 94 height 18
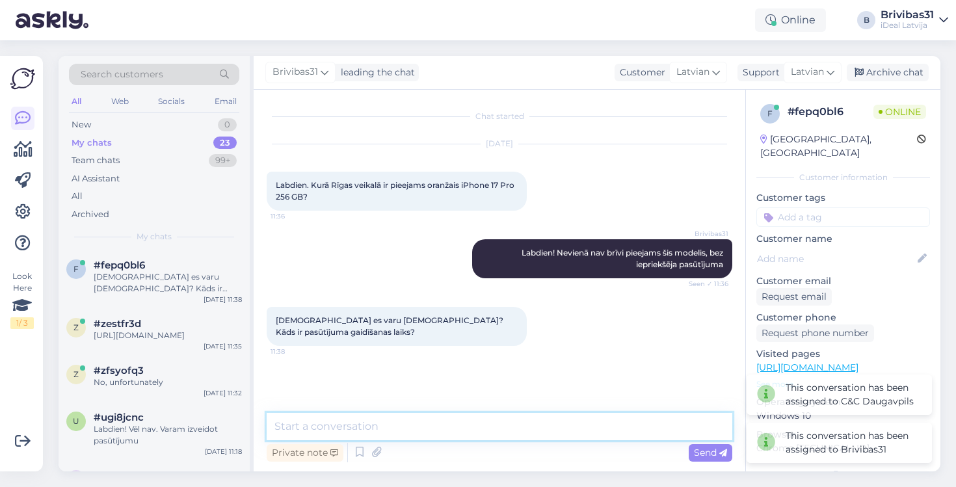
click at [568, 430] on textarea at bounding box center [500, 426] width 466 height 27
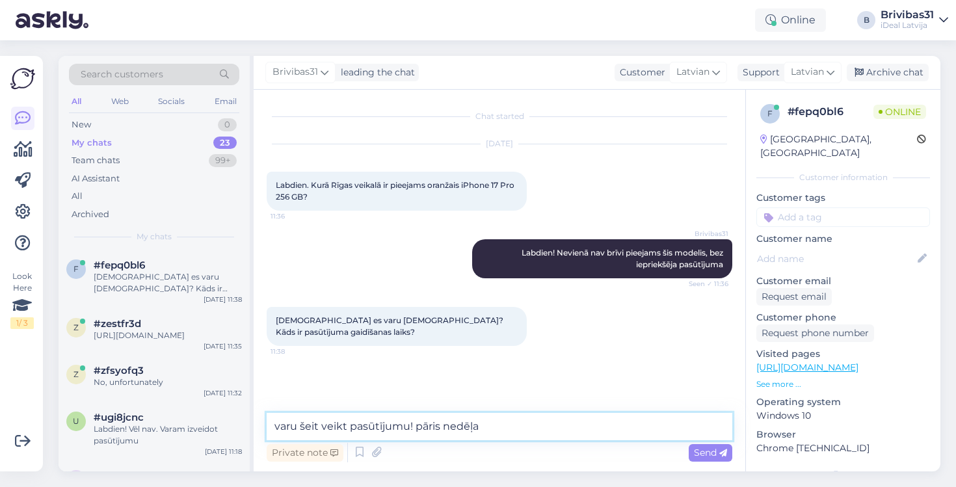
type textarea "varu šeit veikt pasūtījumu! pāris nedēļas"
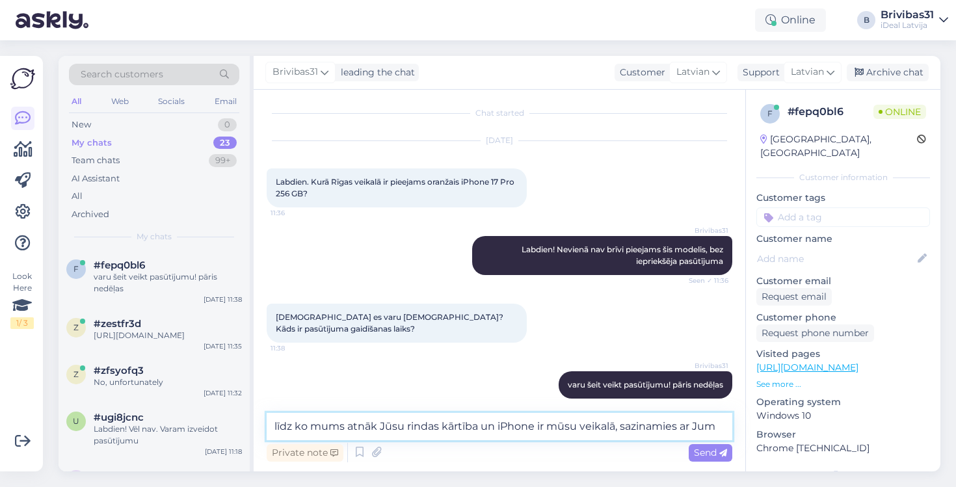
type textarea "līdz ko mums atnāk Jūsu rindas kārtība un iPhone ir mūsu veikalā, sazinamies ar…"
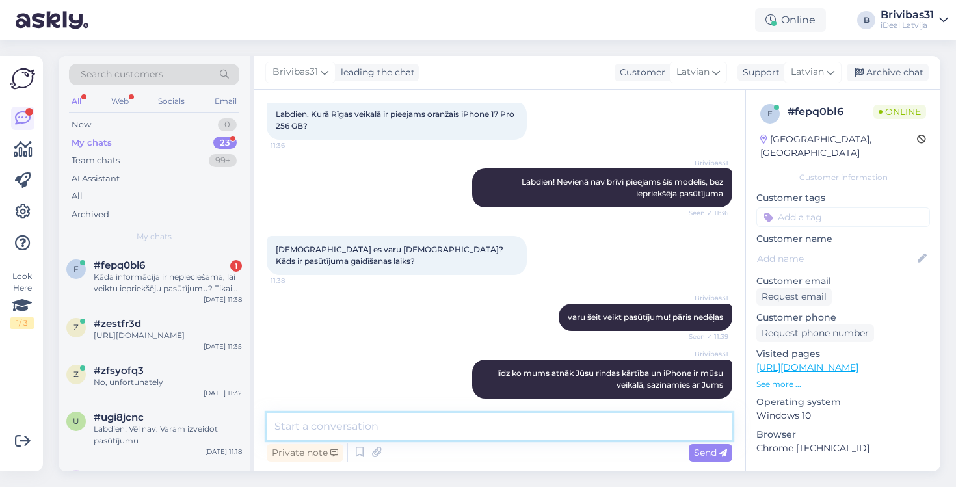
scroll to position [150, 0]
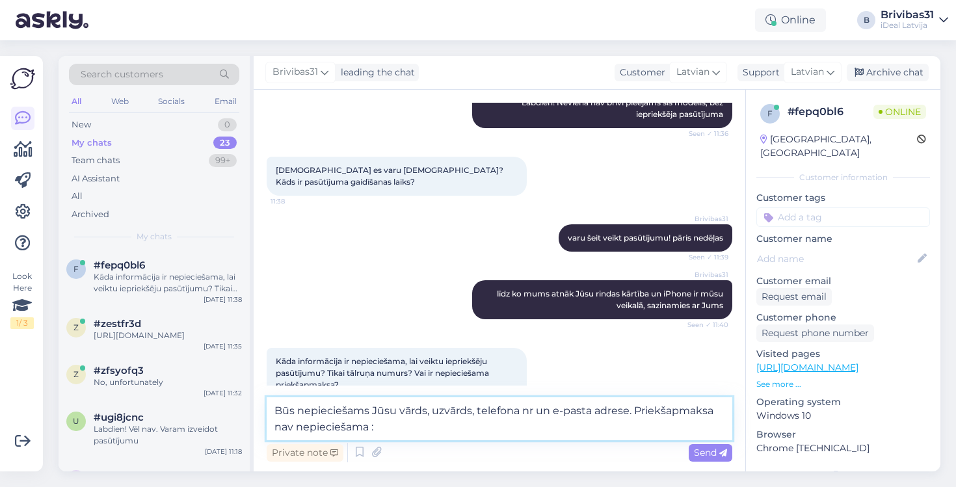
type textarea "Būs nepieciešams Jūsu vārds, uzvārds, telefona nr un e-pasta adrese. Priekšapma…"
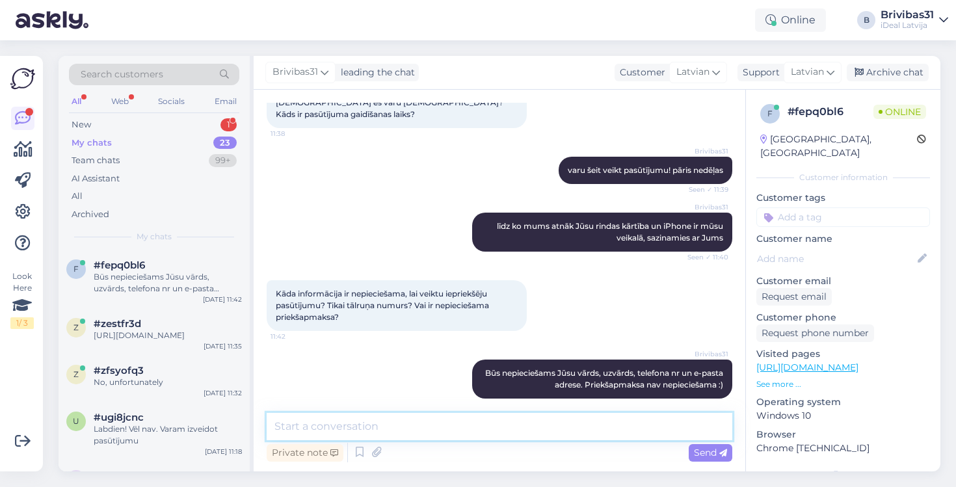
scroll to position [0, 0]
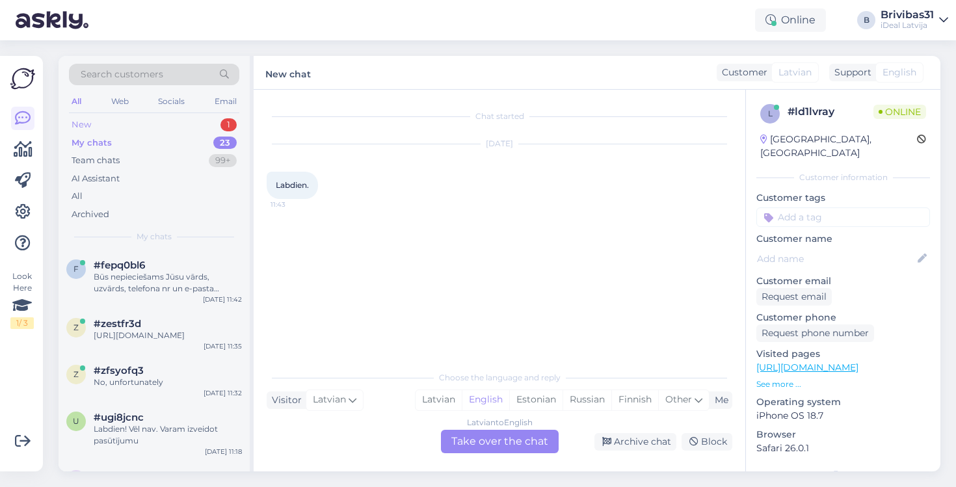
click at [150, 129] on div "New 1" at bounding box center [154, 125] width 170 height 18
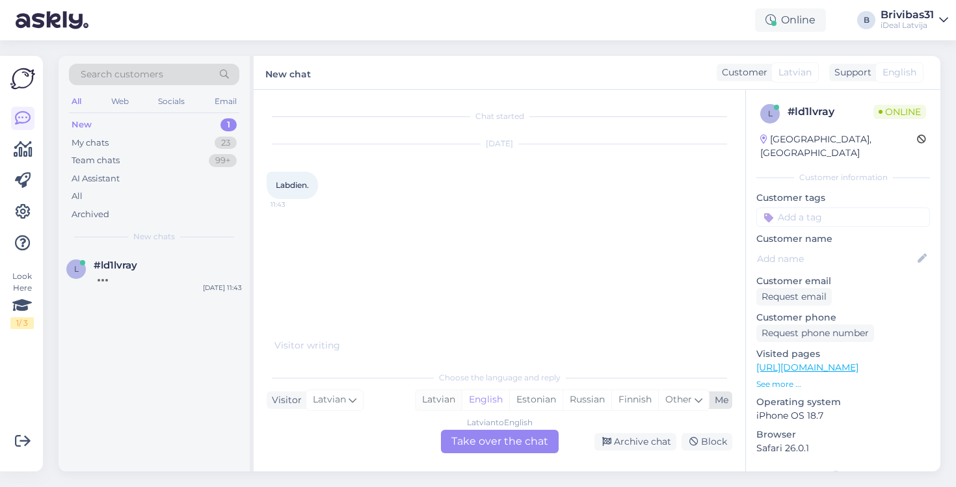
click at [437, 400] on div "Latvian" at bounding box center [438, 400] width 46 height 20
click at [467, 445] on div "Latvian to Latvian Take over the chat" at bounding box center [500, 441] width 118 height 23
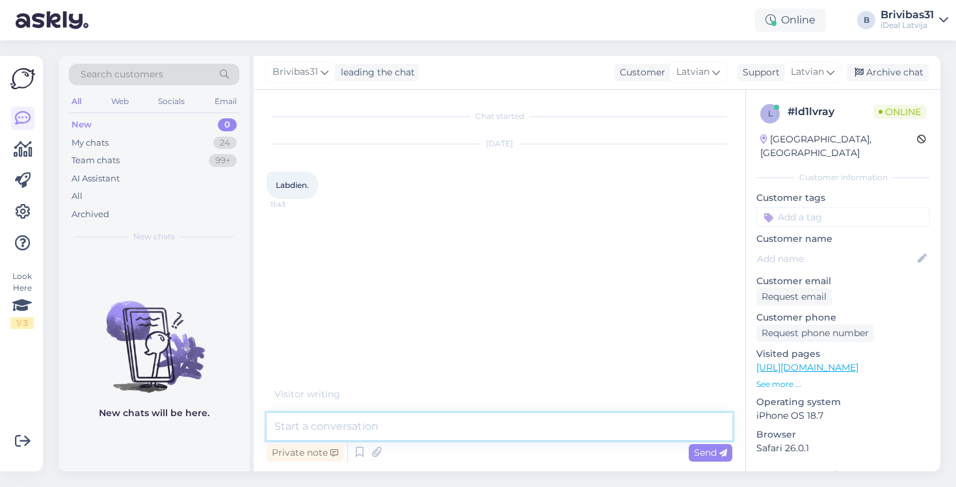
click at [464, 427] on textarea at bounding box center [500, 426] width 466 height 27
type textarea "Labdien!"
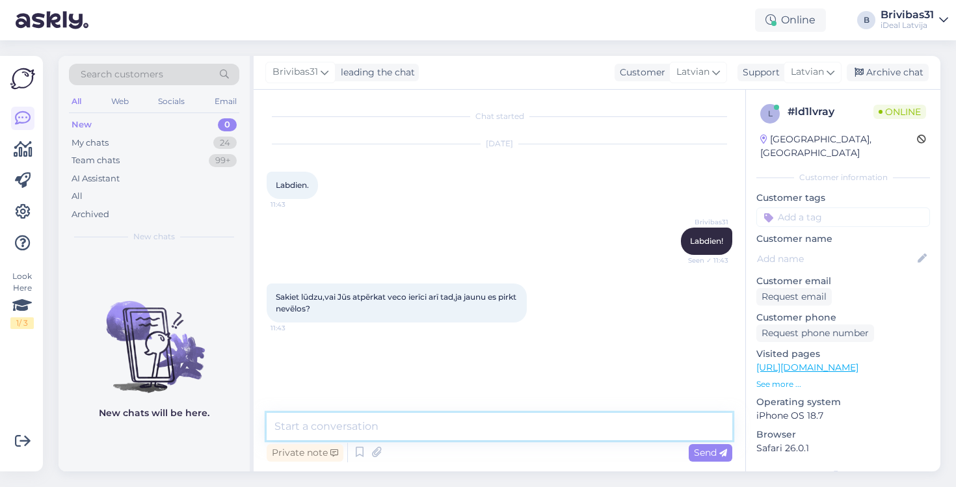
click at [357, 422] on textarea at bounding box center [500, 426] width 466 height 27
type textarea "Jā, bet dodam tikai mūsu veikala dāvanu karti vietā"
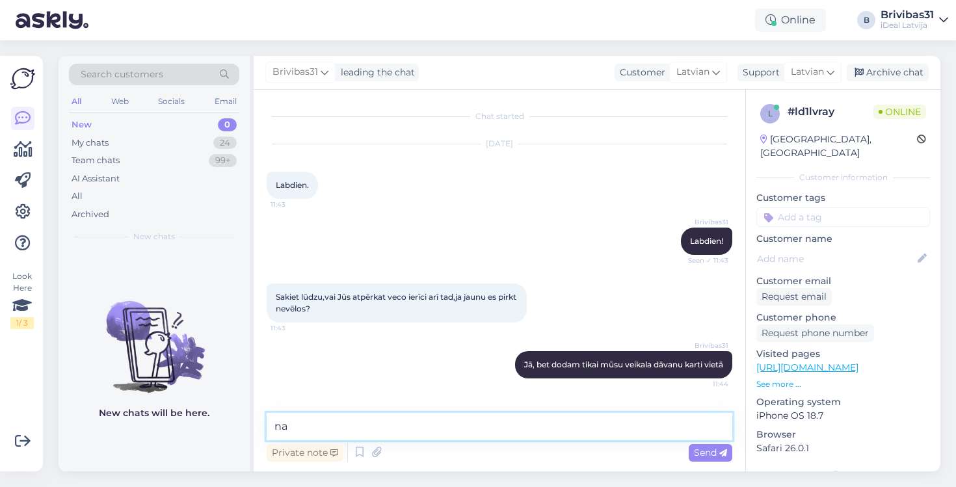
type textarea "n"
type textarea "Naudu neizmaksājam"
